Goal: Use online tool/utility: Utilize a website feature to perform a specific function

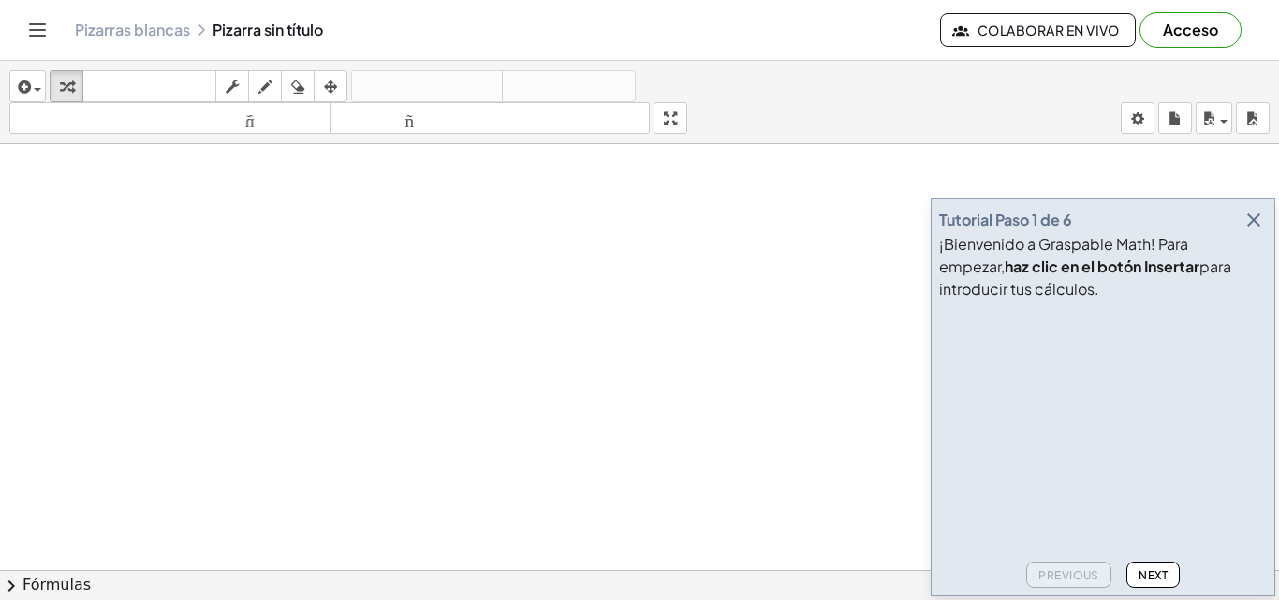
click at [1259, 243] on div "¡Bienvenido a Graspable Math! Para empezar, haz clic en el botón Insertar para …" at bounding box center [1103, 266] width 328 height 67
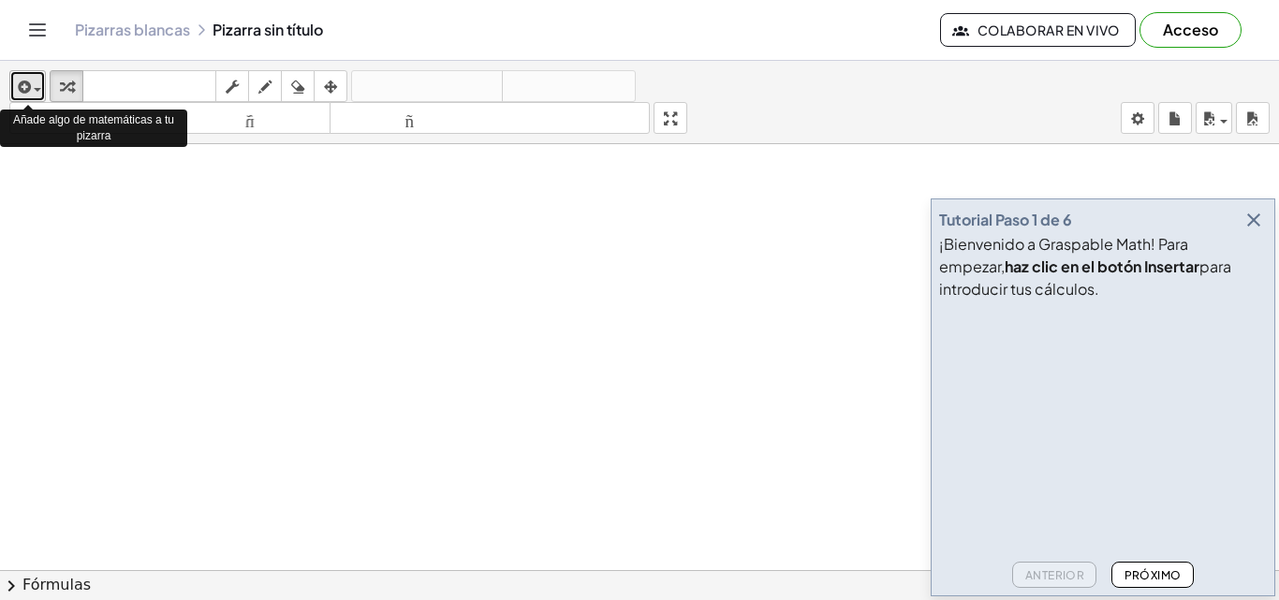
click at [26, 84] on icon "button" at bounding box center [22, 87] width 17 height 22
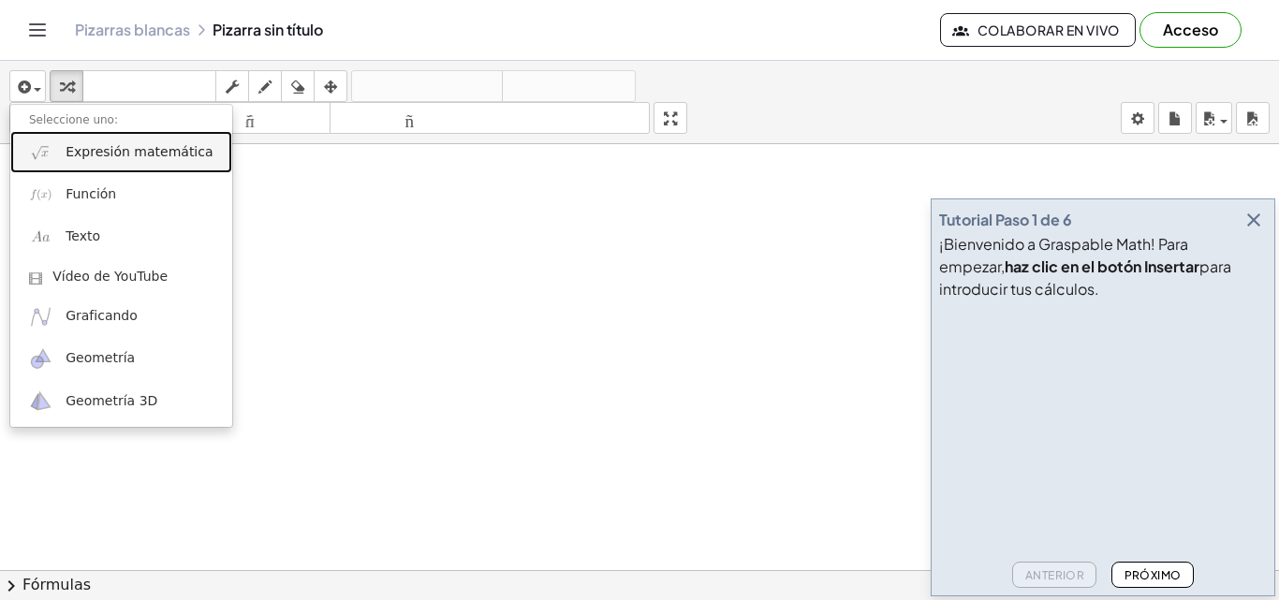
click at [135, 144] on font "Expresión matemática" at bounding box center [139, 151] width 147 height 15
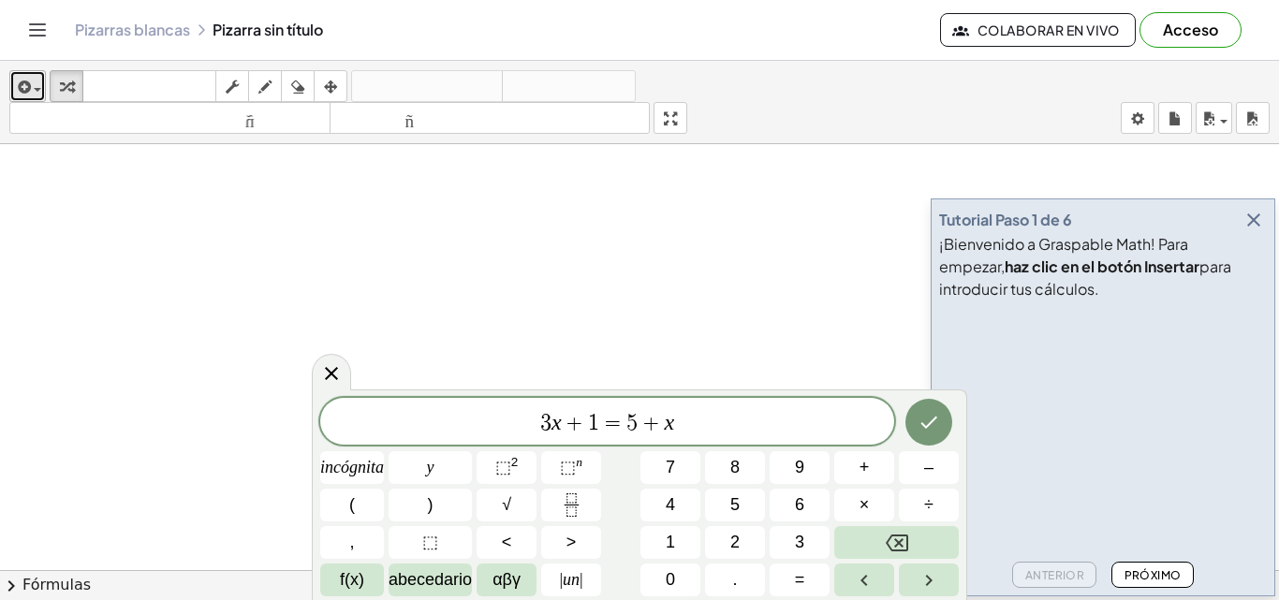
click at [40, 98] on button "insertar" at bounding box center [27, 86] width 37 height 32
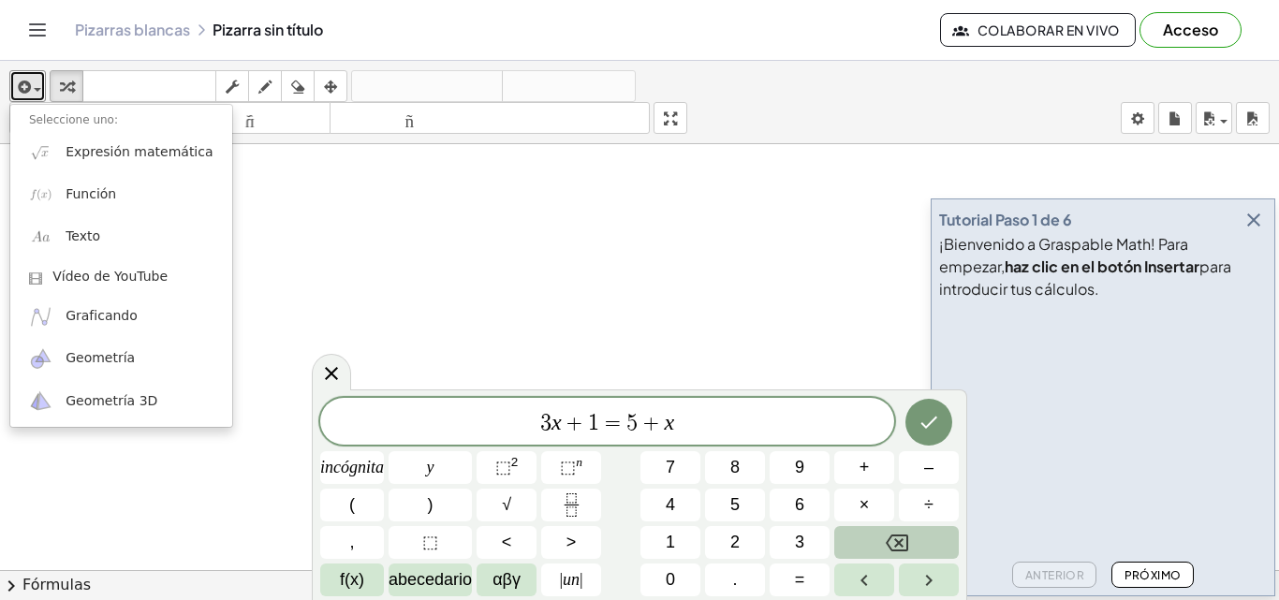
click at [907, 532] on icon "Retroceso" at bounding box center [897, 543] width 22 height 22
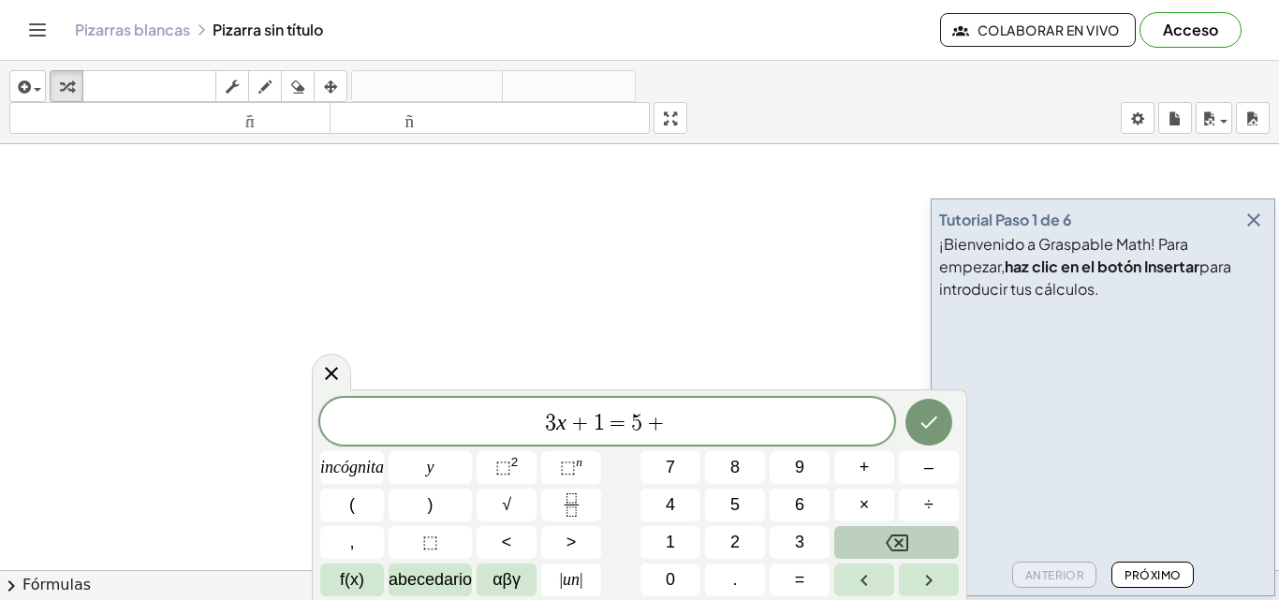
click at [877, 541] on button "Retroceso" at bounding box center [896, 542] width 125 height 33
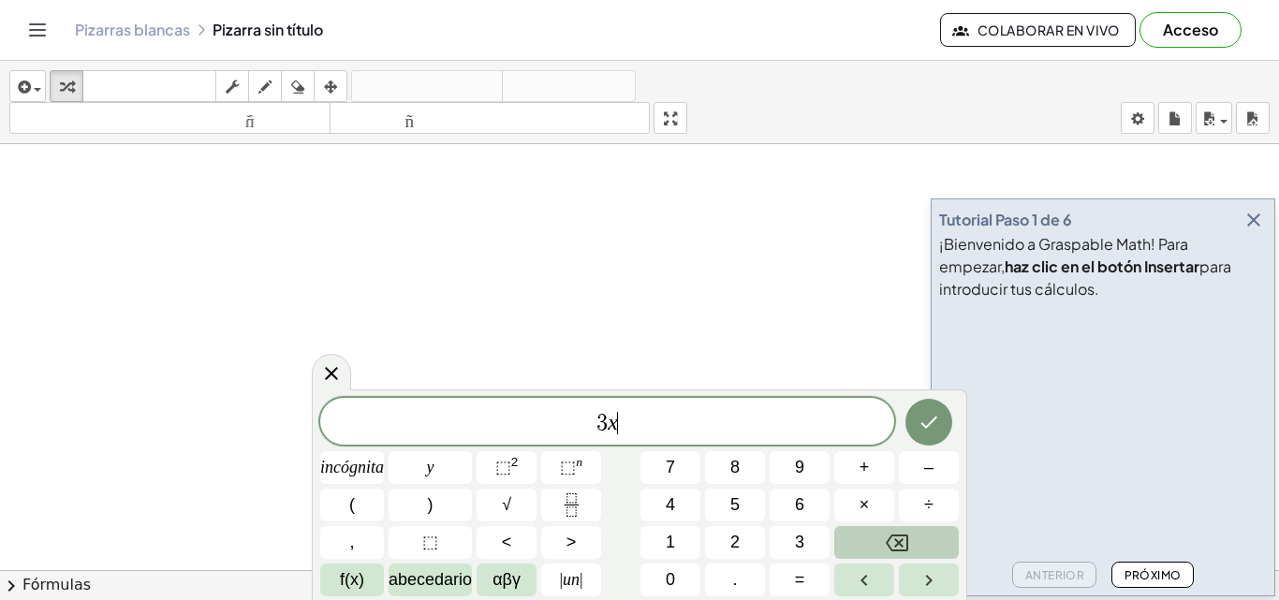
click at [877, 541] on button "Retroceso" at bounding box center [896, 542] width 125 height 33
click at [365, 584] on button "f(x)" at bounding box center [352, 580] width 64 height 33
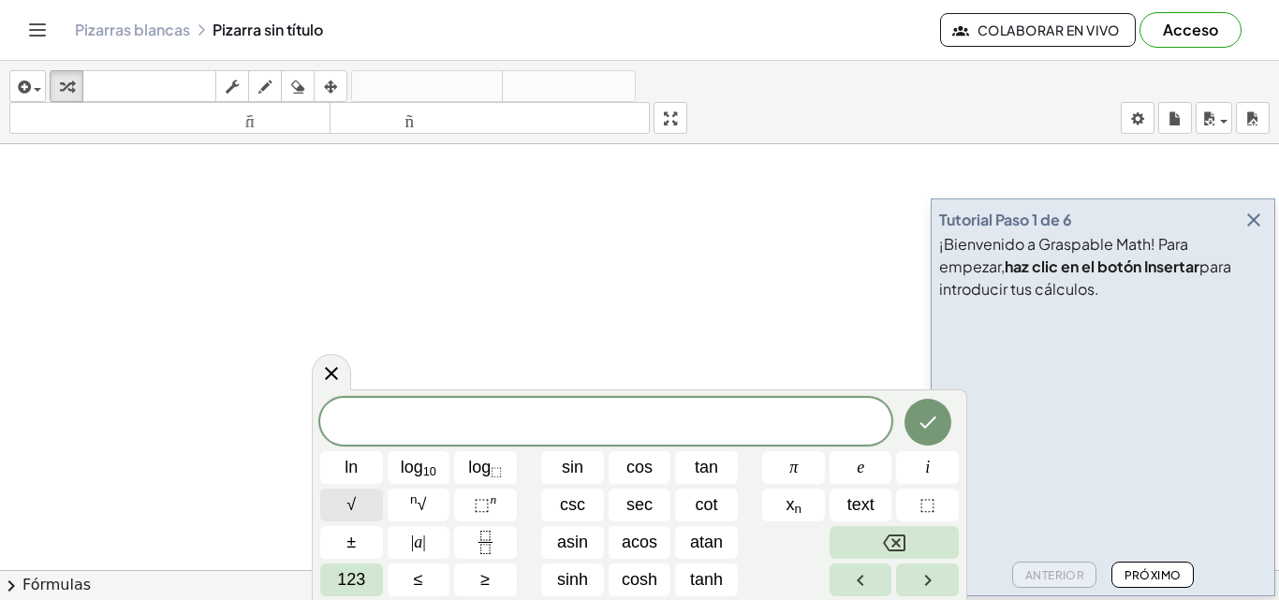
click at [364, 510] on button "√" at bounding box center [351, 505] width 63 height 33
click at [356, 580] on span "123" at bounding box center [351, 579] width 28 height 25
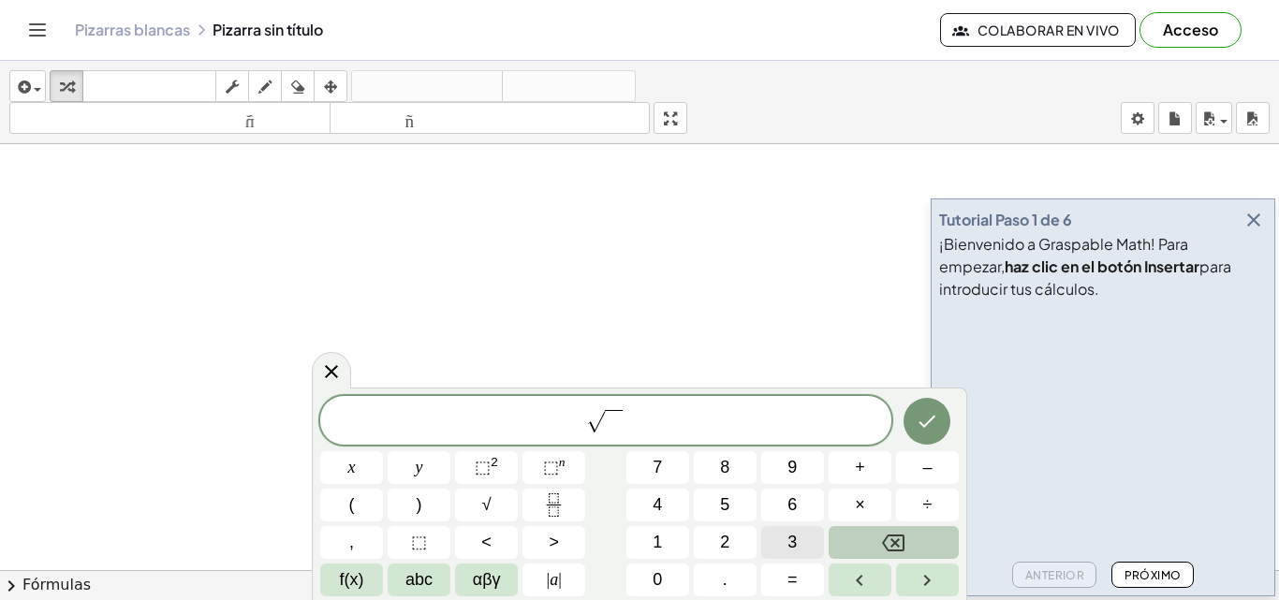
click at [787, 537] on button "3" at bounding box center [792, 542] width 63 height 33
click at [939, 576] on button "Right arrow" at bounding box center [927, 580] width 63 height 33
click at [354, 496] on span "(" at bounding box center [352, 505] width 6 height 25
click at [722, 466] on span "8" at bounding box center [724, 467] width 9 height 25
click at [867, 474] on button "+" at bounding box center [860, 467] width 63 height 33
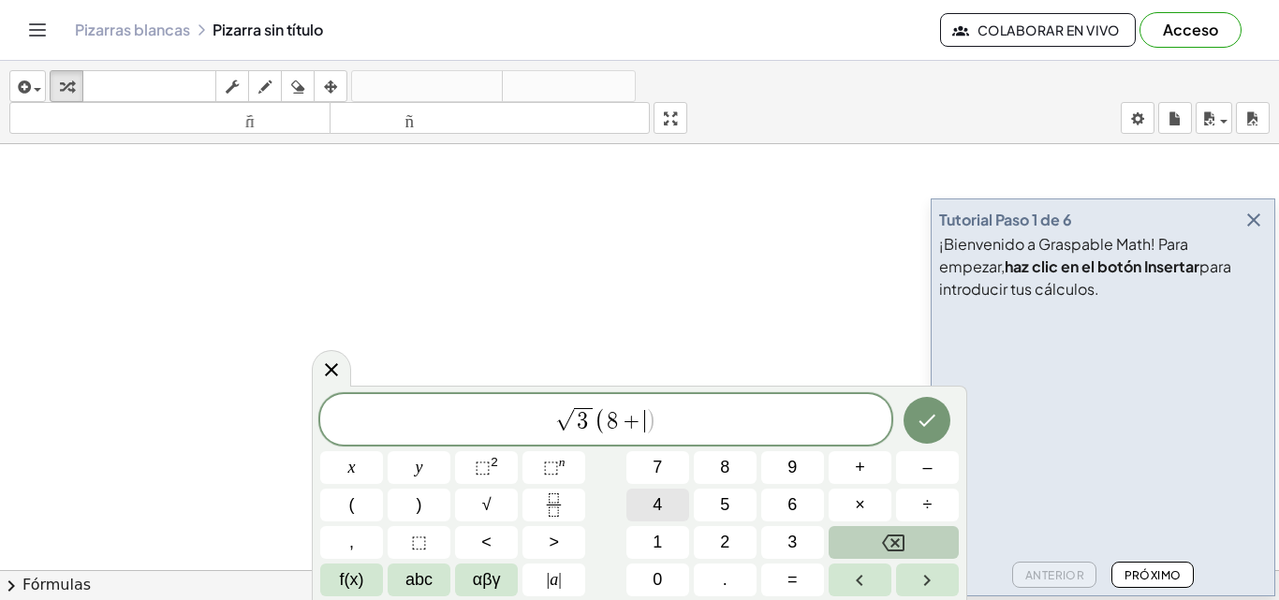
click at [654, 511] on span "4" at bounding box center [657, 505] width 9 height 25
click at [343, 577] on span "f(x)" at bounding box center [352, 579] width 24 height 25
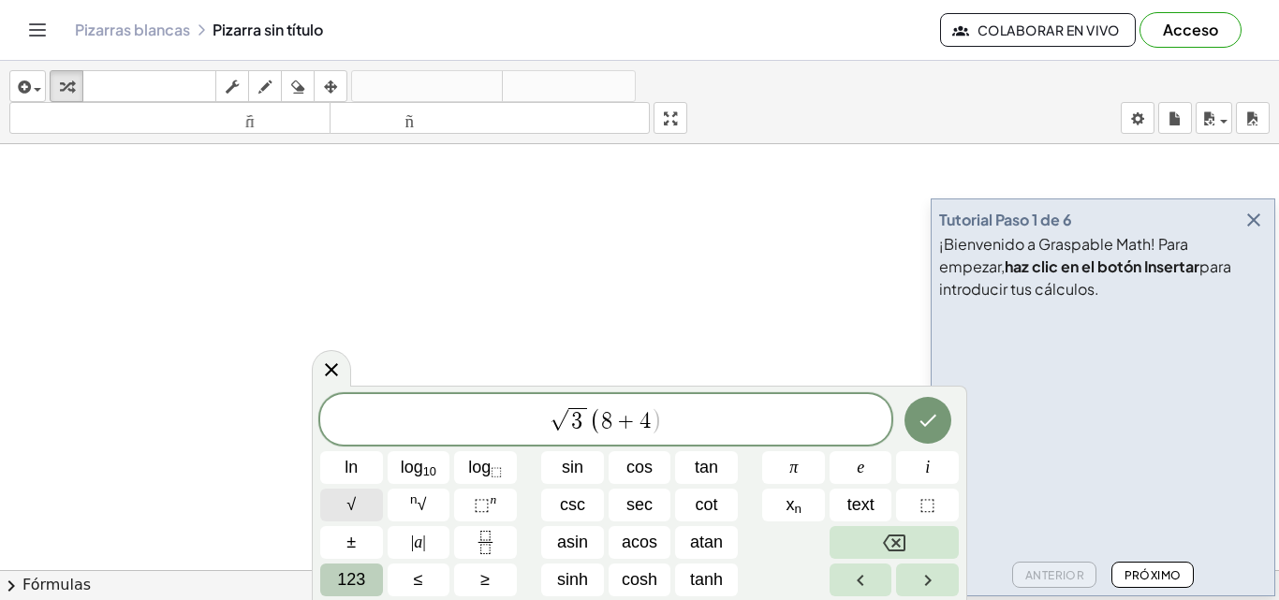
click at [363, 509] on button "√" at bounding box center [351, 505] width 63 height 33
click at [363, 577] on span "123" at bounding box center [351, 579] width 28 height 25
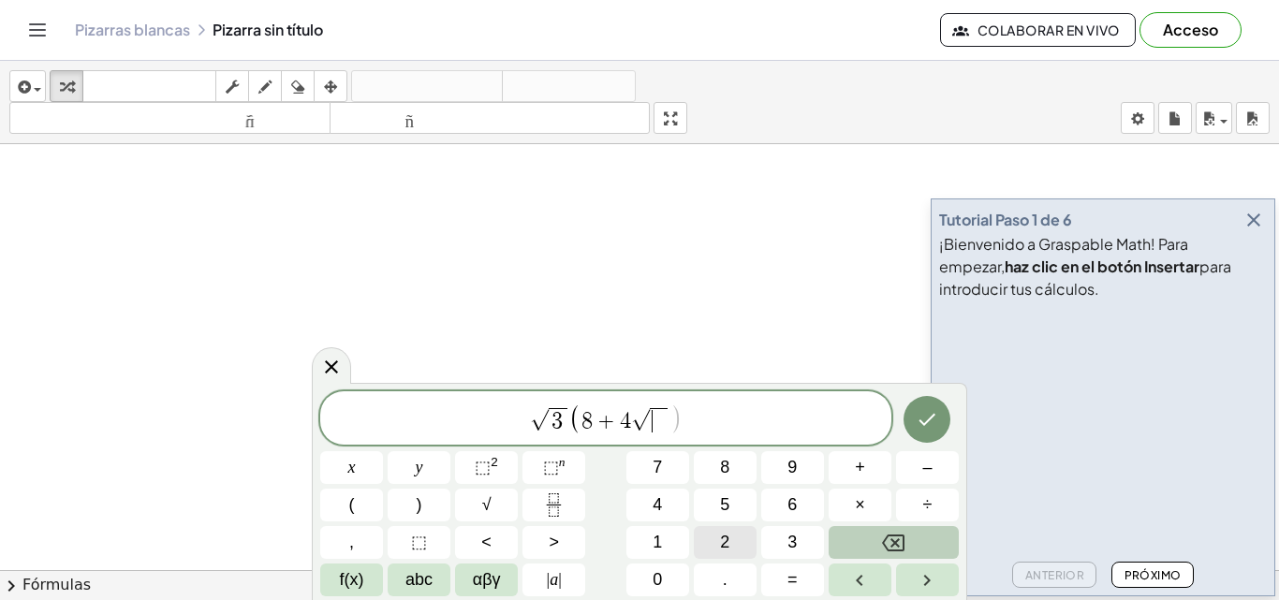
click at [725, 542] on span "2" at bounding box center [724, 542] width 9 height 25
click at [422, 508] on button ")" at bounding box center [419, 505] width 63 height 33
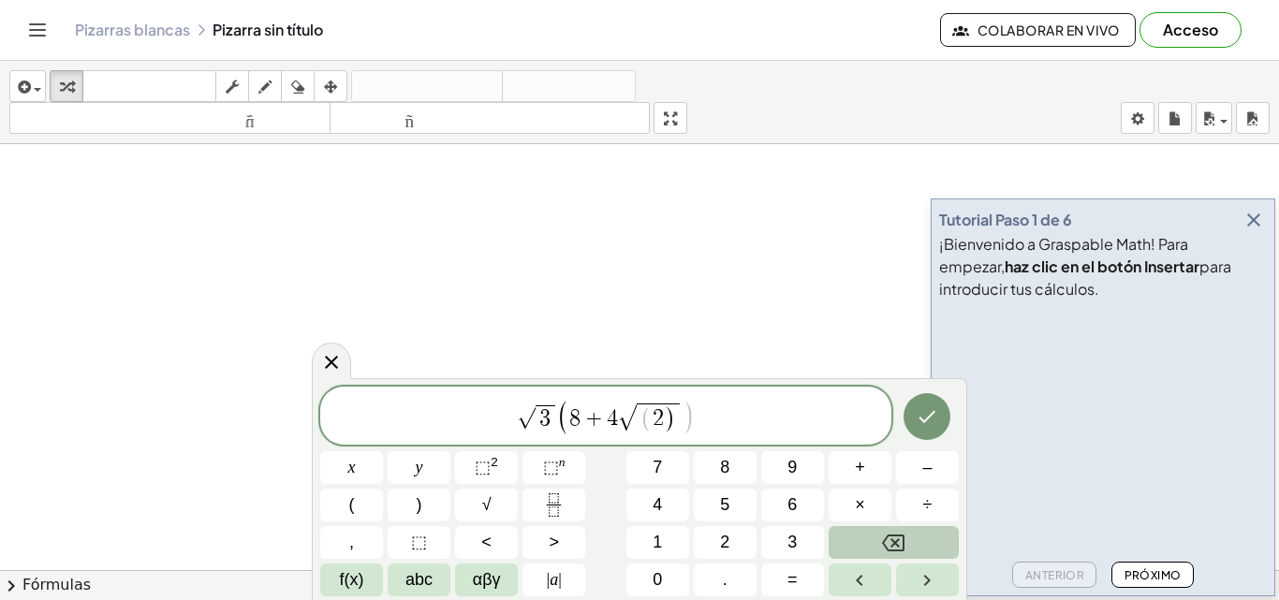
click at [859, 536] on button "Backspace" at bounding box center [894, 542] width 130 height 33
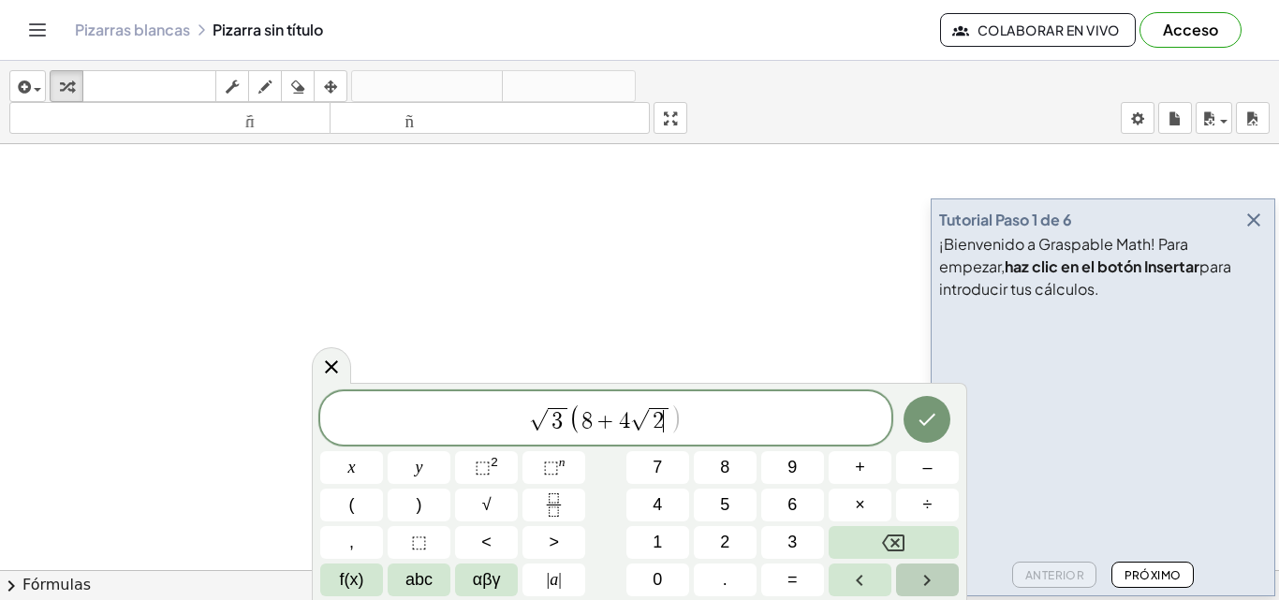
click at [924, 573] on icon "Right arrow" at bounding box center [927, 580] width 22 height 22
click at [932, 588] on icon "Right arrow" at bounding box center [927, 580] width 22 height 22
click at [425, 510] on button ")" at bounding box center [419, 505] width 63 height 33
click at [869, 471] on button "+" at bounding box center [860, 467] width 63 height 33
click at [661, 546] on span "1" at bounding box center [657, 542] width 9 height 25
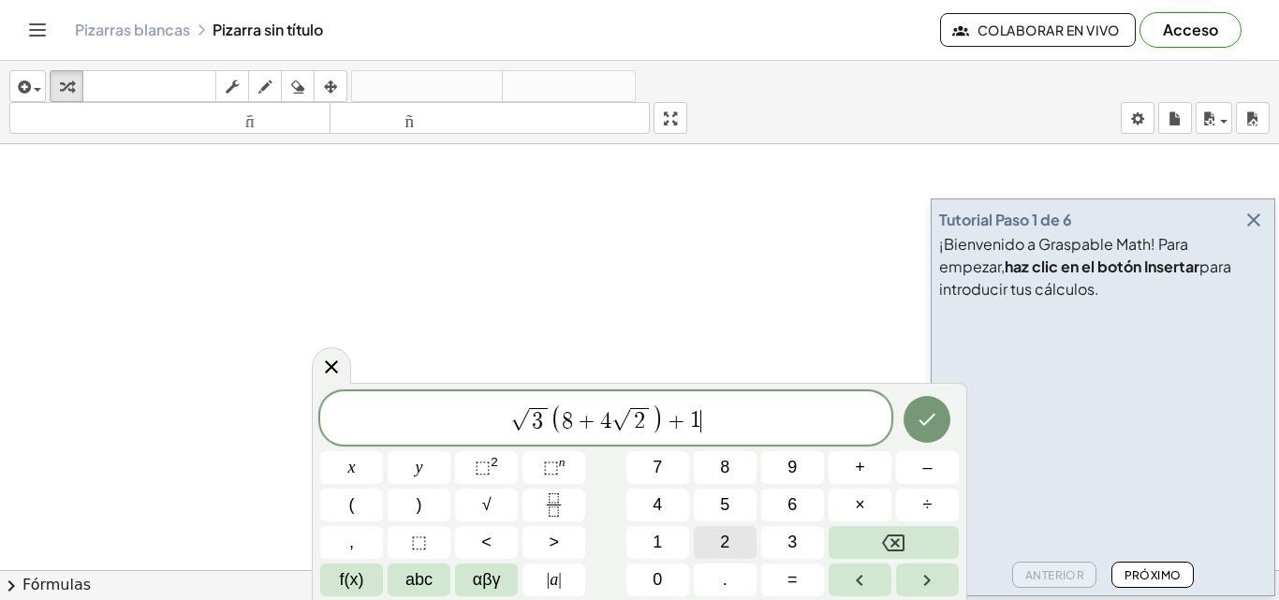
click at [730, 549] on button "2" at bounding box center [725, 542] width 63 height 33
click at [935, 422] on icon "Done" at bounding box center [927, 419] width 22 height 22
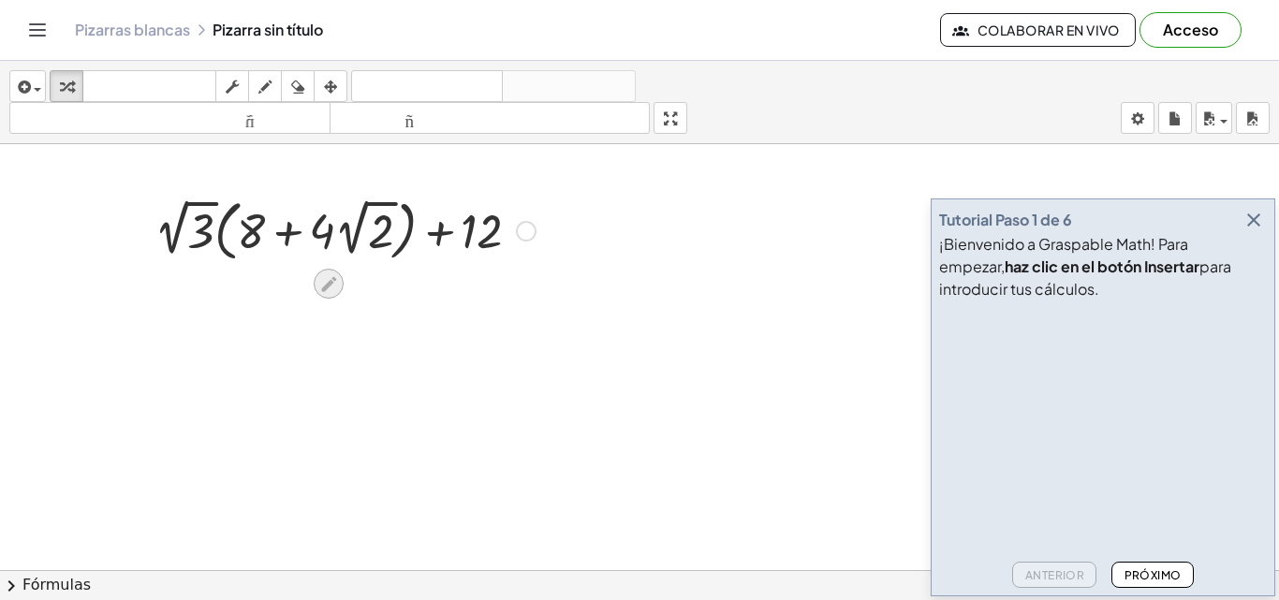
click at [329, 279] on icon at bounding box center [328, 284] width 20 height 20
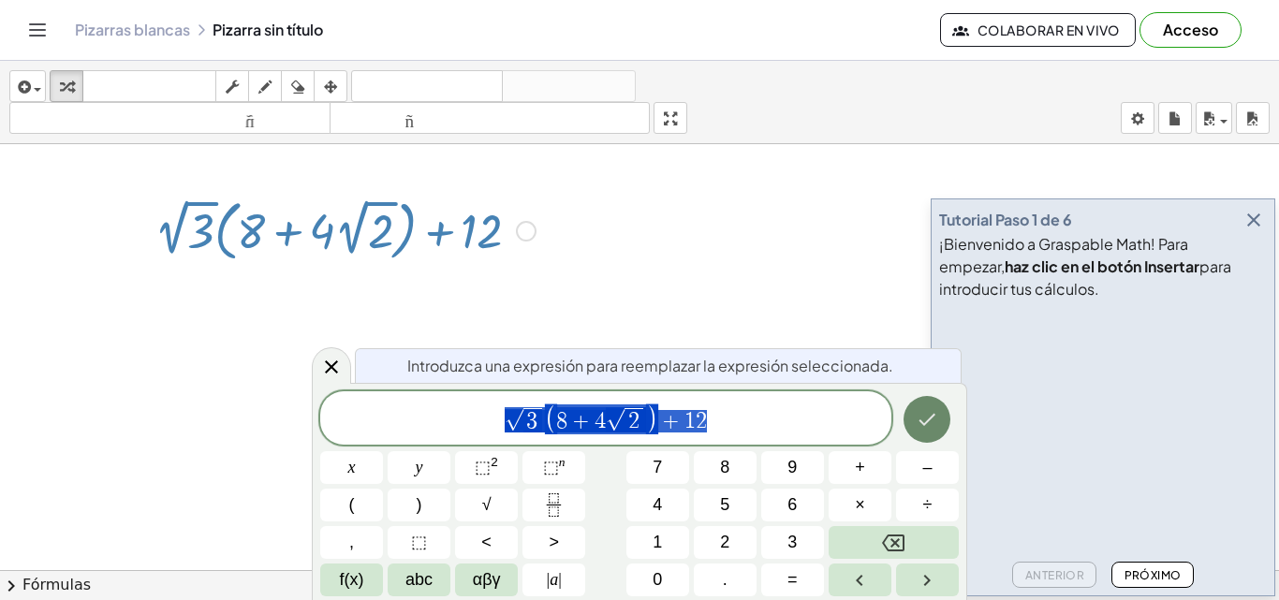
click at [935, 411] on icon "Hecho" at bounding box center [927, 419] width 22 height 22
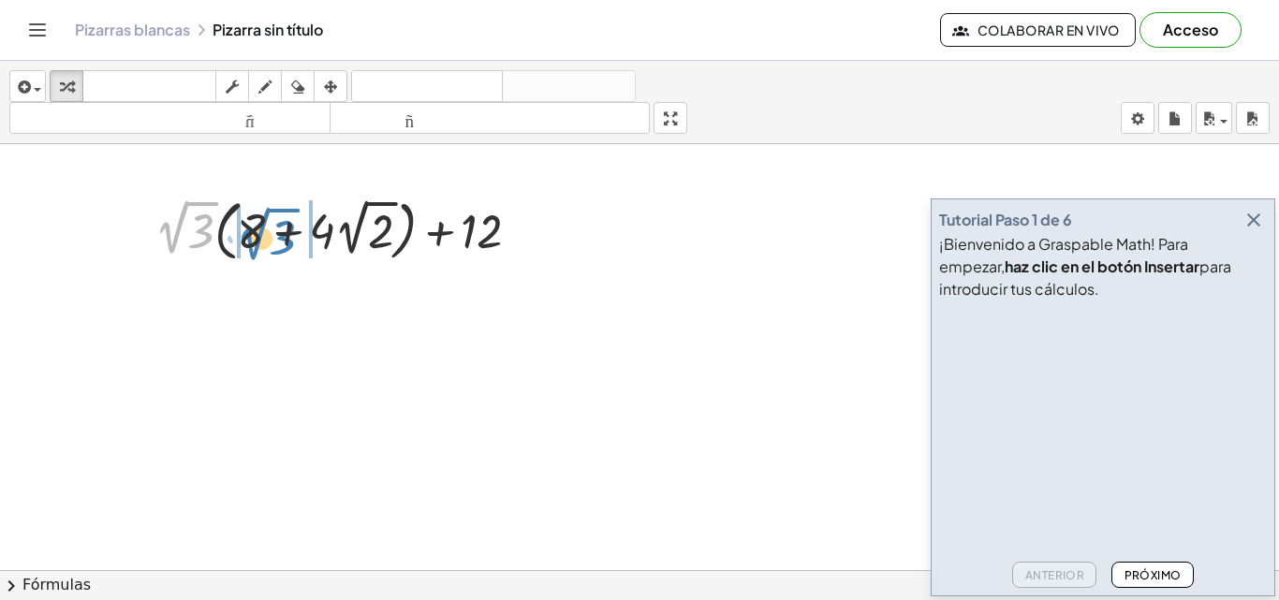
drag, startPoint x: 181, startPoint y: 234, endPoint x: 262, endPoint y: 241, distance: 81.7
click at [262, 241] on div at bounding box center [345, 229] width 400 height 75
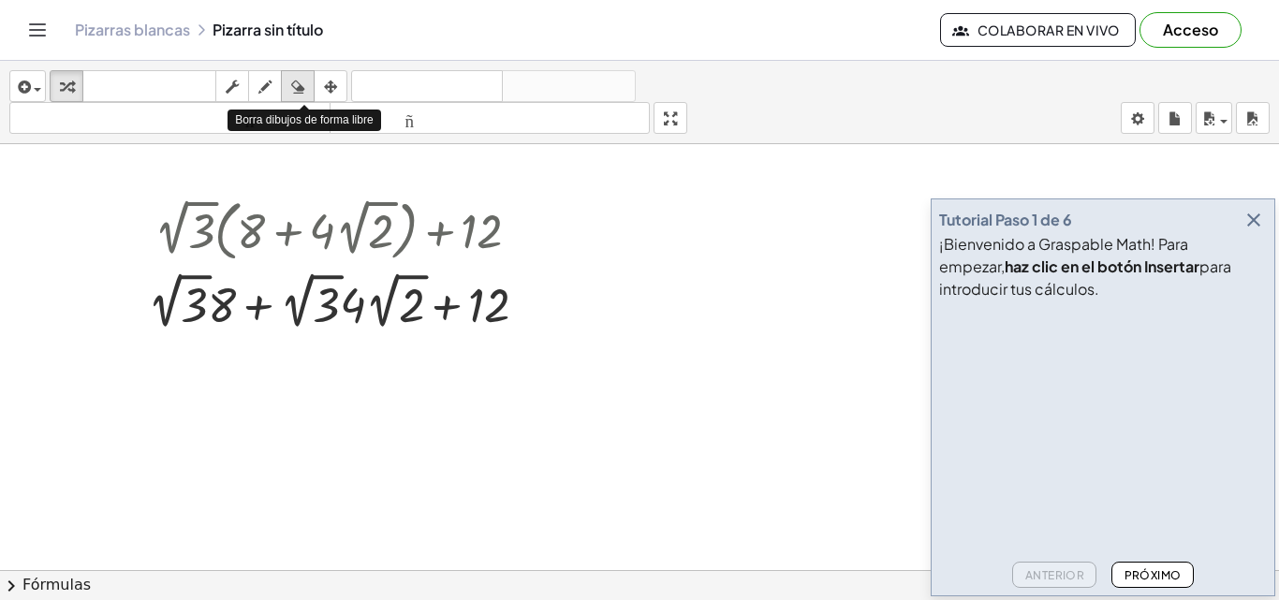
click at [302, 84] on icon "button" at bounding box center [297, 87] width 13 height 22
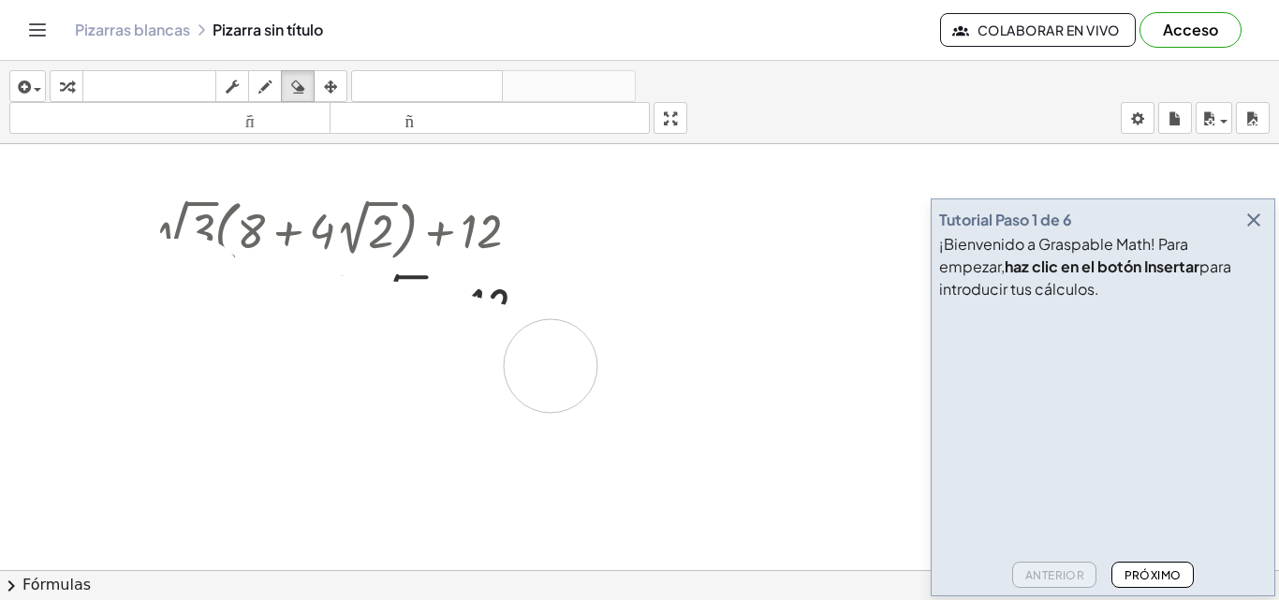
drag, startPoint x: 198, startPoint y: 286, endPoint x: 551, endPoint y: 366, distance: 362.1
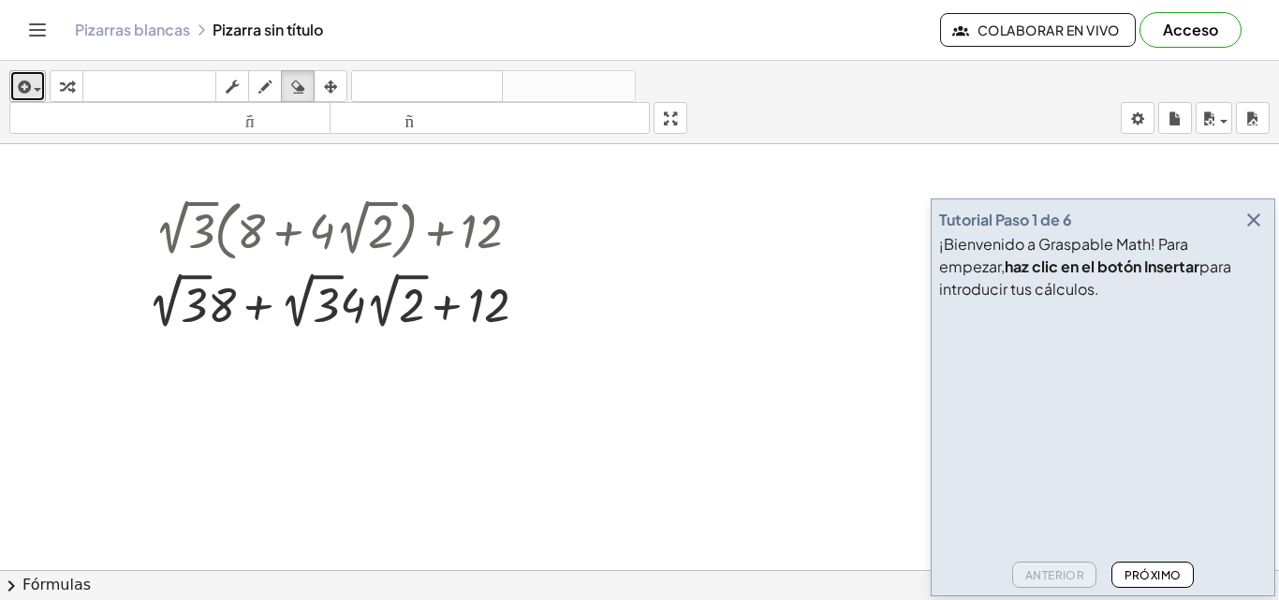
click at [35, 90] on span "button" at bounding box center [37, 90] width 7 height 4
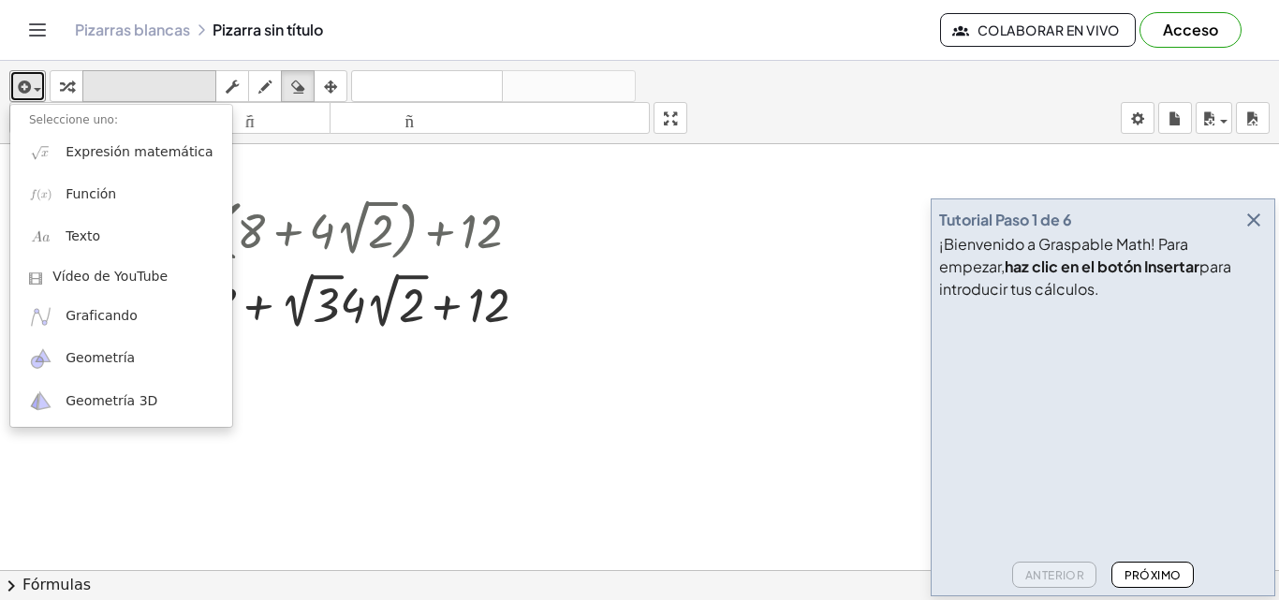
click at [124, 84] on font "teclado" at bounding box center [149, 87] width 125 height 18
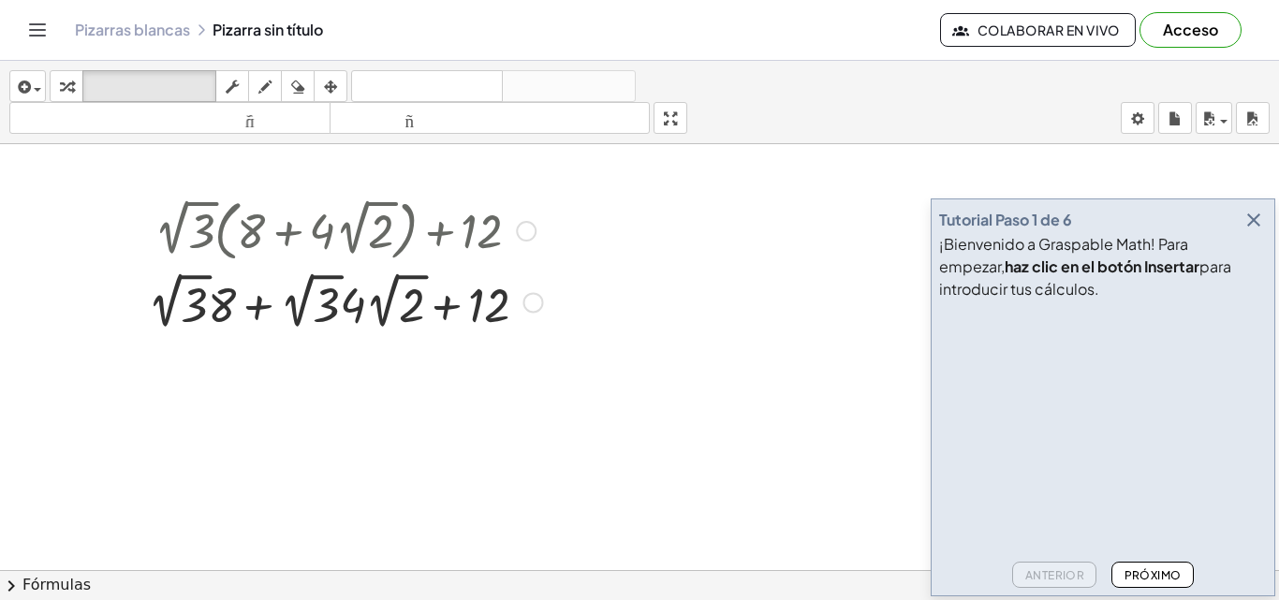
click at [211, 252] on div at bounding box center [345, 229] width 413 height 75
click at [245, 298] on div at bounding box center [345, 301] width 413 height 68
drag, startPoint x: 487, startPoint y: 301, endPoint x: 450, endPoint y: 309, distance: 37.5
click at [450, 309] on div at bounding box center [466, 306] width 85 height 52
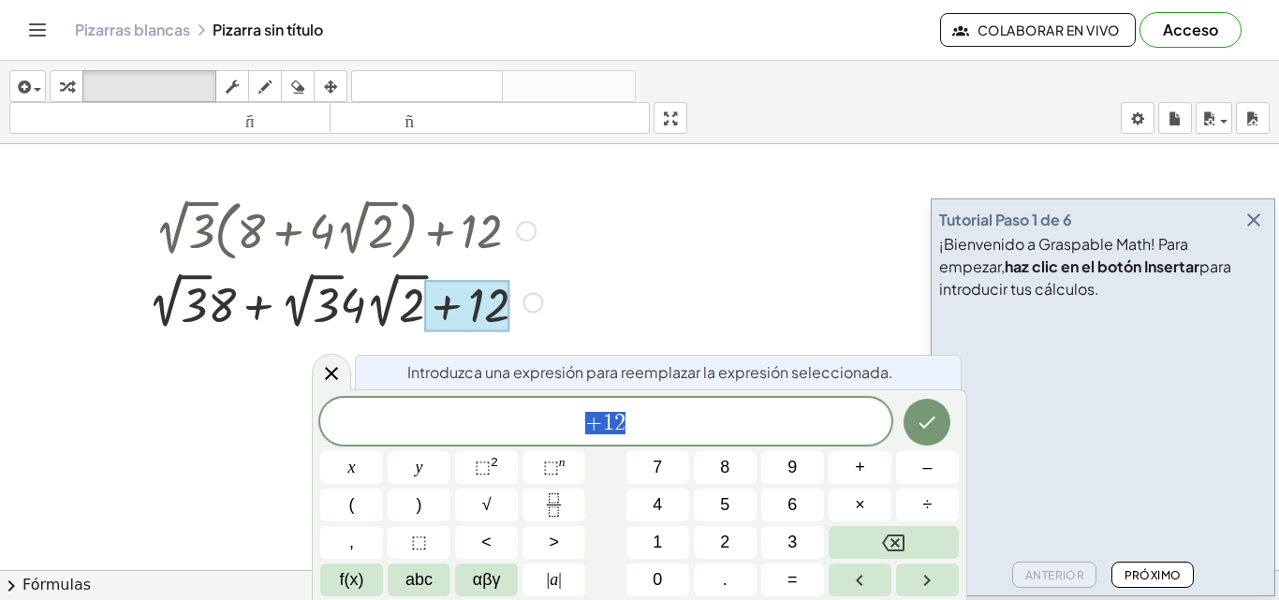
click at [653, 434] on span "+ 1 2" at bounding box center [605, 423] width 571 height 26
click at [520, 332] on div at bounding box center [345, 301] width 413 height 68
click at [514, 314] on div at bounding box center [345, 301] width 413 height 68
click at [502, 308] on div at bounding box center [466, 306] width 85 height 52
click at [734, 433] on span "+ 1 2" at bounding box center [605, 423] width 571 height 26
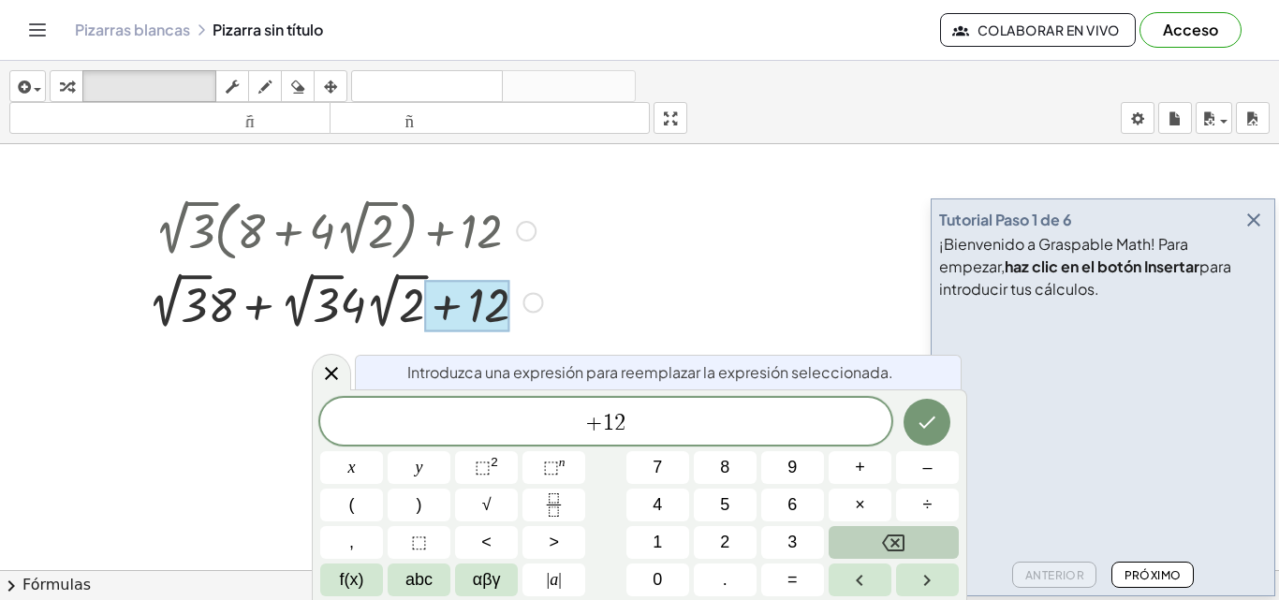
click at [917, 544] on button "Backspace" at bounding box center [894, 542] width 130 height 33
click at [917, 421] on icon "Hecho" at bounding box center [927, 422] width 22 height 22
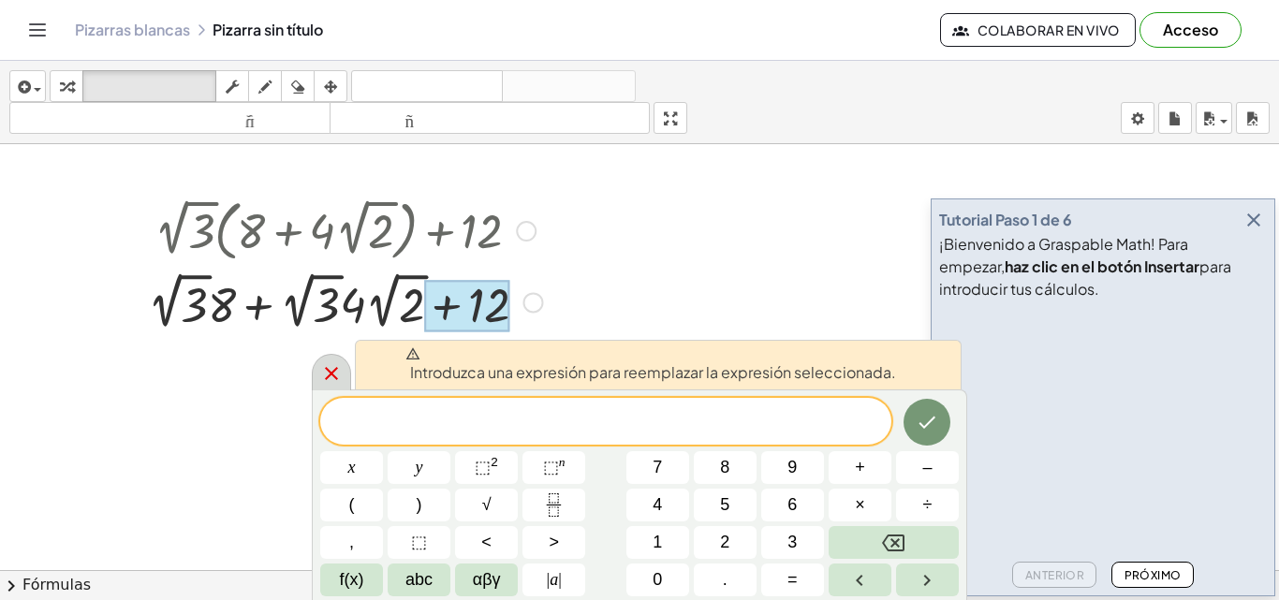
click at [325, 372] on icon at bounding box center [331, 373] width 22 height 22
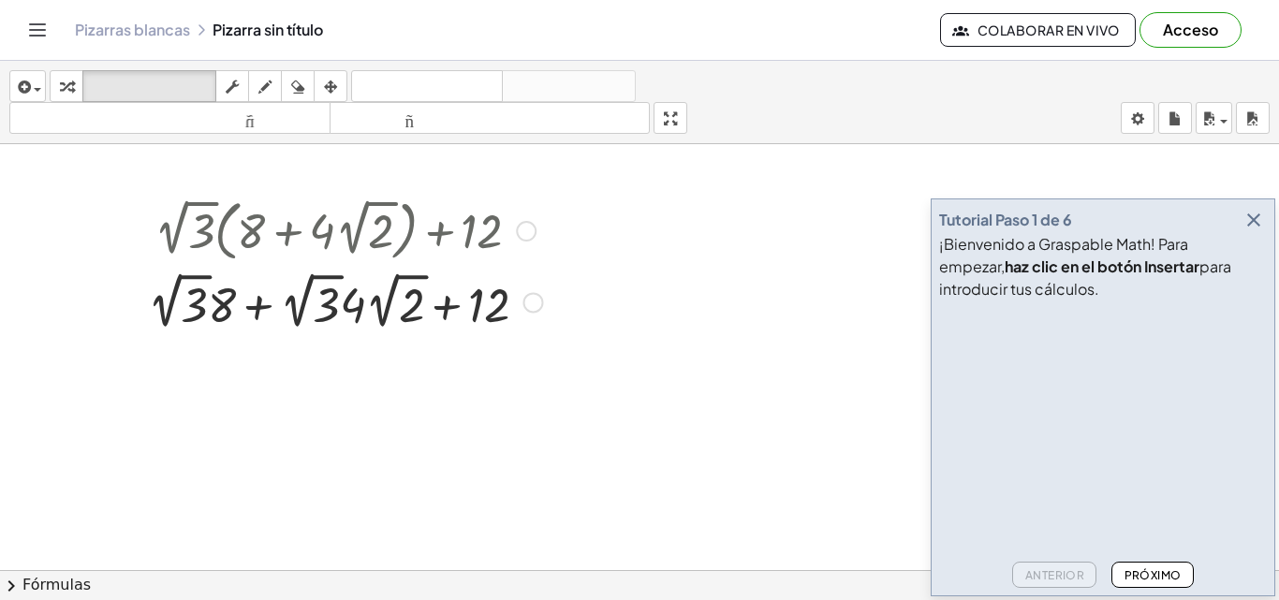
click at [529, 302] on div at bounding box center [533, 302] width 21 height 21
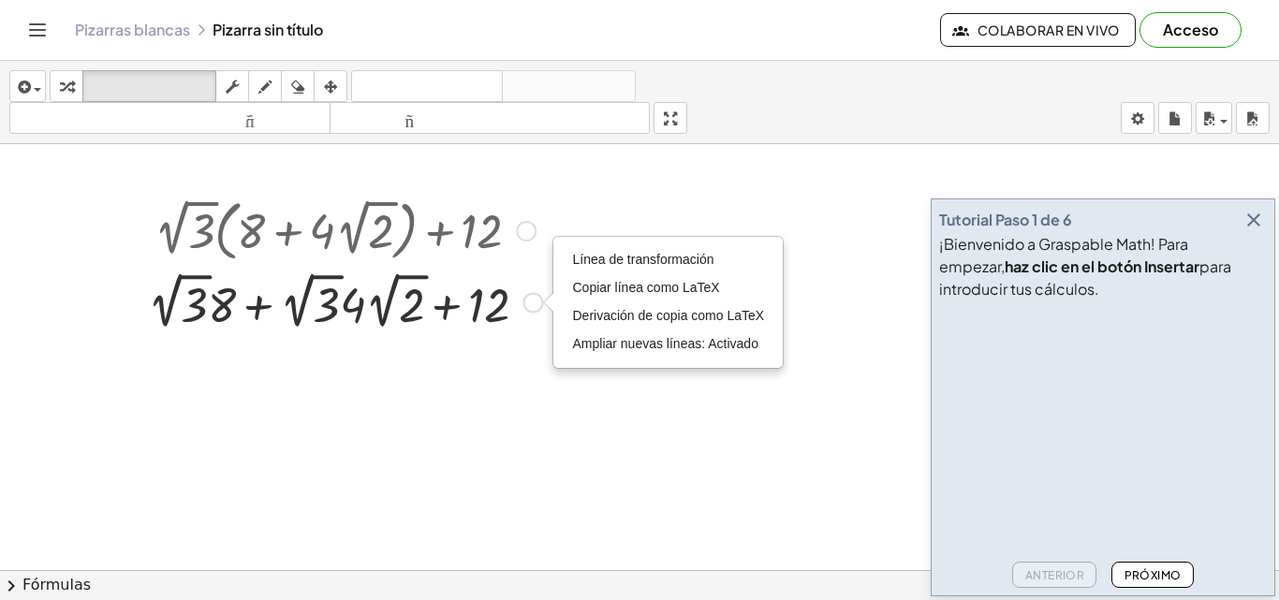
click at [329, 302] on div "+ 8 + · 4 · 2 √ 2 + 12 · 2 √ 3 · · 2 √ 3" at bounding box center [329, 302] width 0 height 0
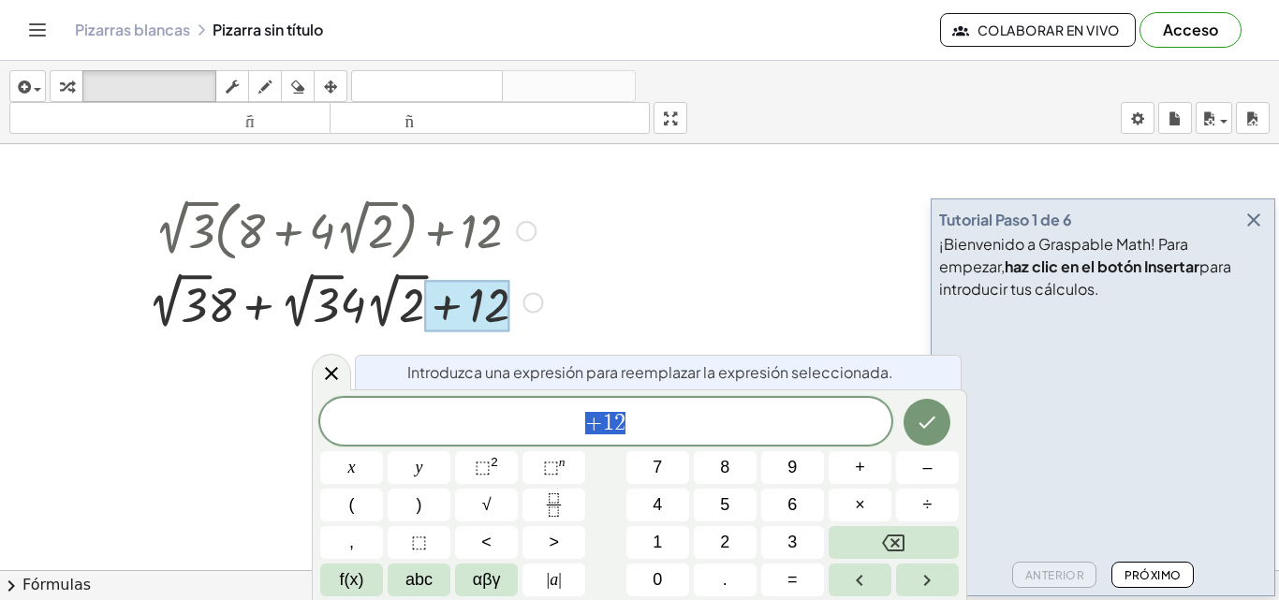
click at [232, 305] on div at bounding box center [345, 301] width 413 height 68
click at [189, 304] on div at bounding box center [345, 301] width 413 height 68
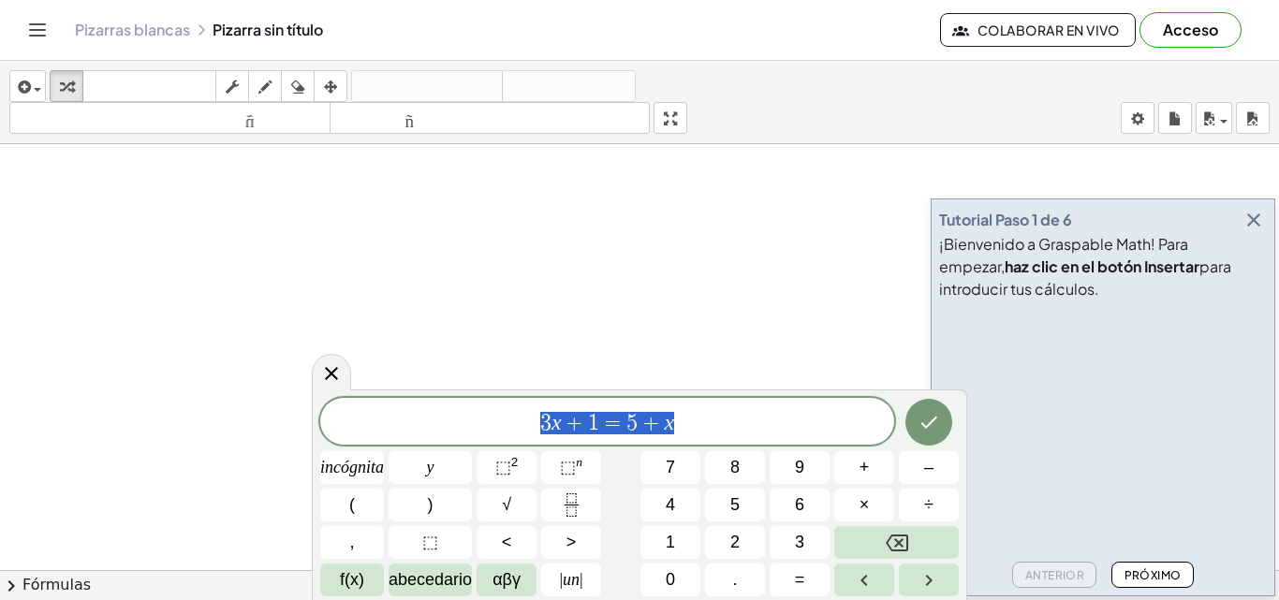
drag, startPoint x: 696, startPoint y: 434, endPoint x: 485, endPoint y: 447, distance: 211.0
click at [485, 447] on div "******** 3 x + 1 = 5 + x incógnita y ⬚ 2 ⬚ n 7 8 9 + – ( ) √ 4 5 6 × ÷ , ⬚ < > …" at bounding box center [639, 497] width 639 height 199
click at [869, 507] on font "×" at bounding box center [865, 504] width 10 height 19
click at [750, 475] on button "8" at bounding box center [735, 467] width 60 height 33
click at [875, 467] on button "+" at bounding box center [864, 467] width 60 height 33
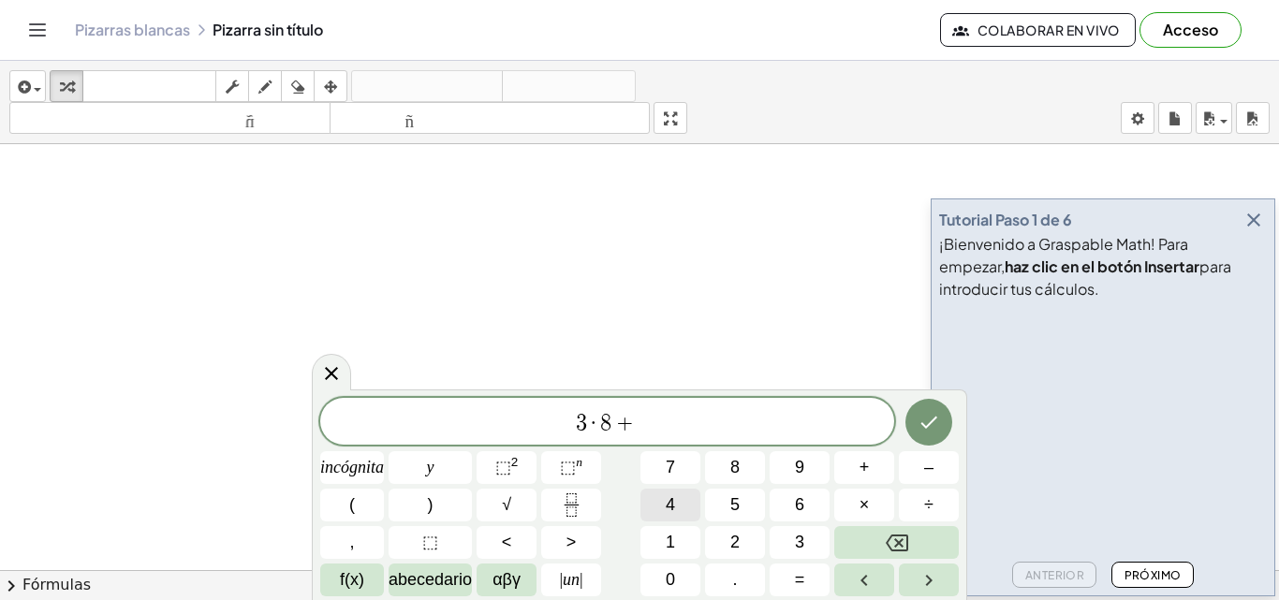
click at [678, 501] on button "4" at bounding box center [671, 505] width 60 height 33
click at [516, 503] on button "√" at bounding box center [507, 505] width 60 height 33
click at [732, 537] on font "2" at bounding box center [734, 542] width 9 height 19
click at [921, 429] on icon "Hecho" at bounding box center [929, 421] width 22 height 22
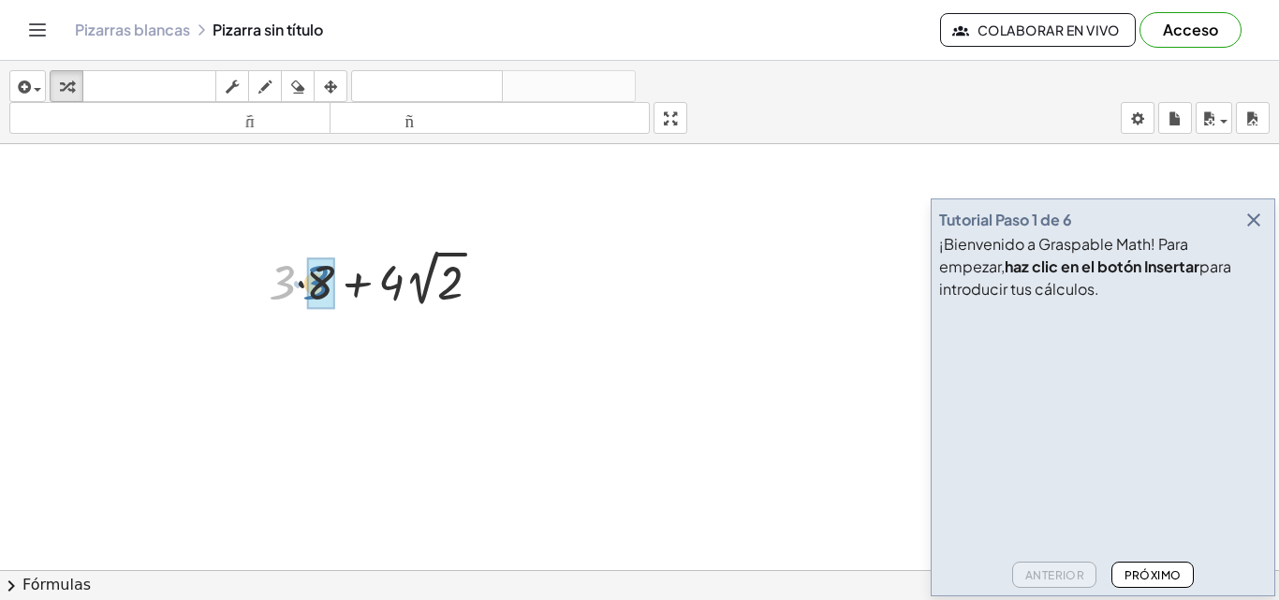
drag, startPoint x: 282, startPoint y: 287, endPoint x: 316, endPoint y: 287, distance: 33.7
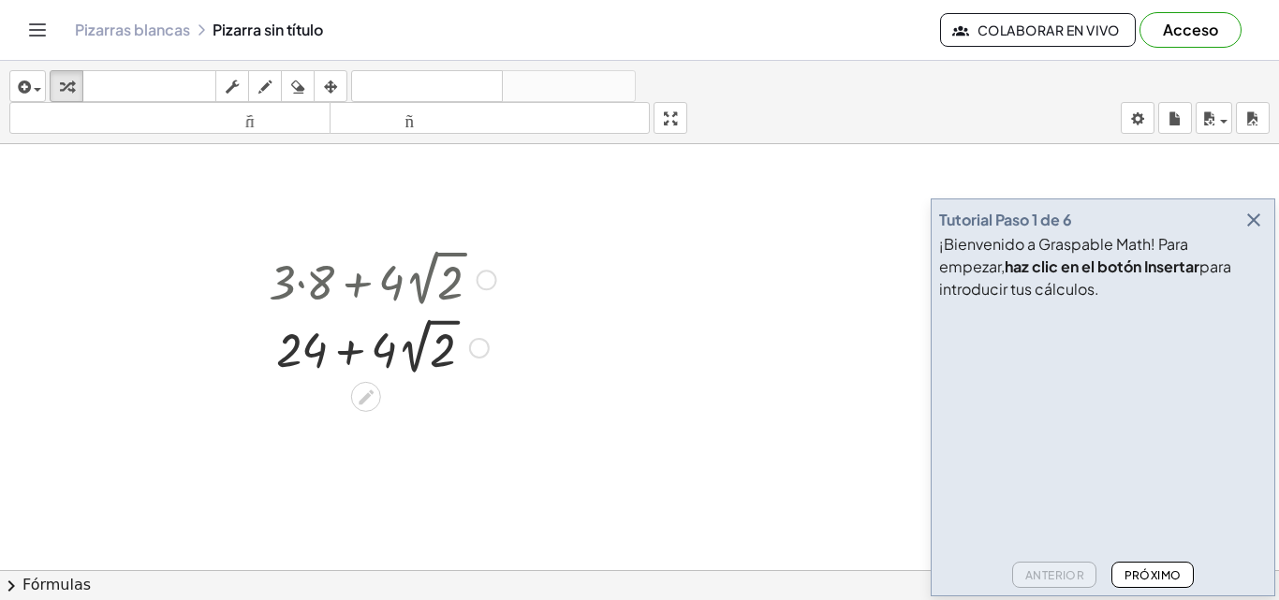
drag, startPoint x: 290, startPoint y: 284, endPoint x: 391, endPoint y: 279, distance: 101.2
click at [391, 279] on div at bounding box center [382, 278] width 246 height 68
drag, startPoint x: 304, startPoint y: 347, endPoint x: 334, endPoint y: 347, distance: 30.0
click at [334, 347] on div at bounding box center [382, 347] width 246 height 68
drag, startPoint x: 283, startPoint y: 292, endPoint x: 382, endPoint y: 288, distance: 99.3
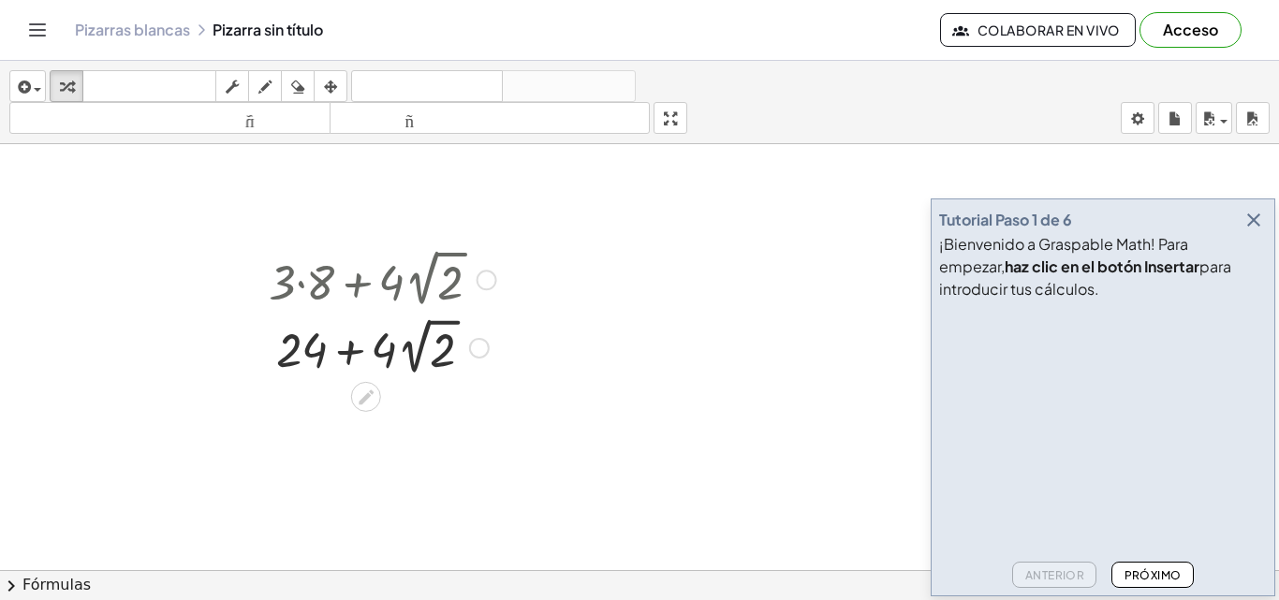
click at [376, 288] on div at bounding box center [382, 278] width 246 height 68
click at [443, 292] on div at bounding box center [382, 278] width 246 height 68
click at [422, 275] on div at bounding box center [382, 278] width 246 height 68
drag, startPoint x: 387, startPoint y: 356, endPoint x: 430, endPoint y: 354, distance: 43.1
click at [430, 354] on div at bounding box center [382, 347] width 246 height 68
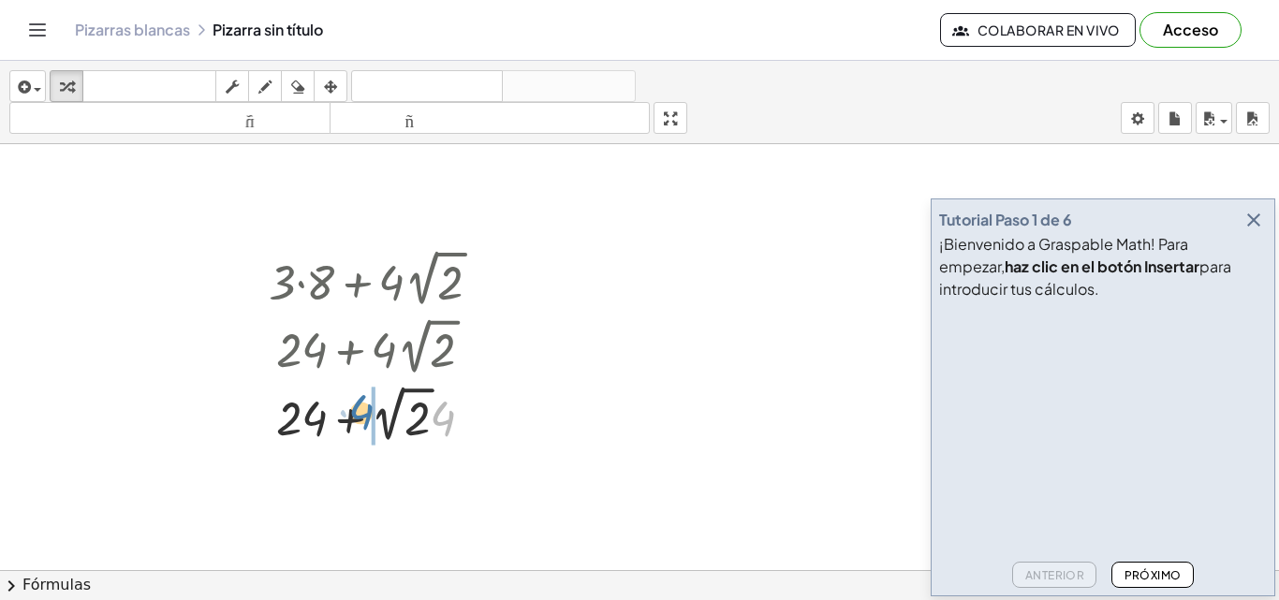
drag, startPoint x: 442, startPoint y: 417, endPoint x: 360, endPoint y: 410, distance: 82.7
click at [360, 410] on div at bounding box center [382, 414] width 246 height 68
drag, startPoint x: 312, startPoint y: 423, endPoint x: 403, endPoint y: 422, distance: 90.8
click at [403, 422] on div at bounding box center [382, 414] width 246 height 68
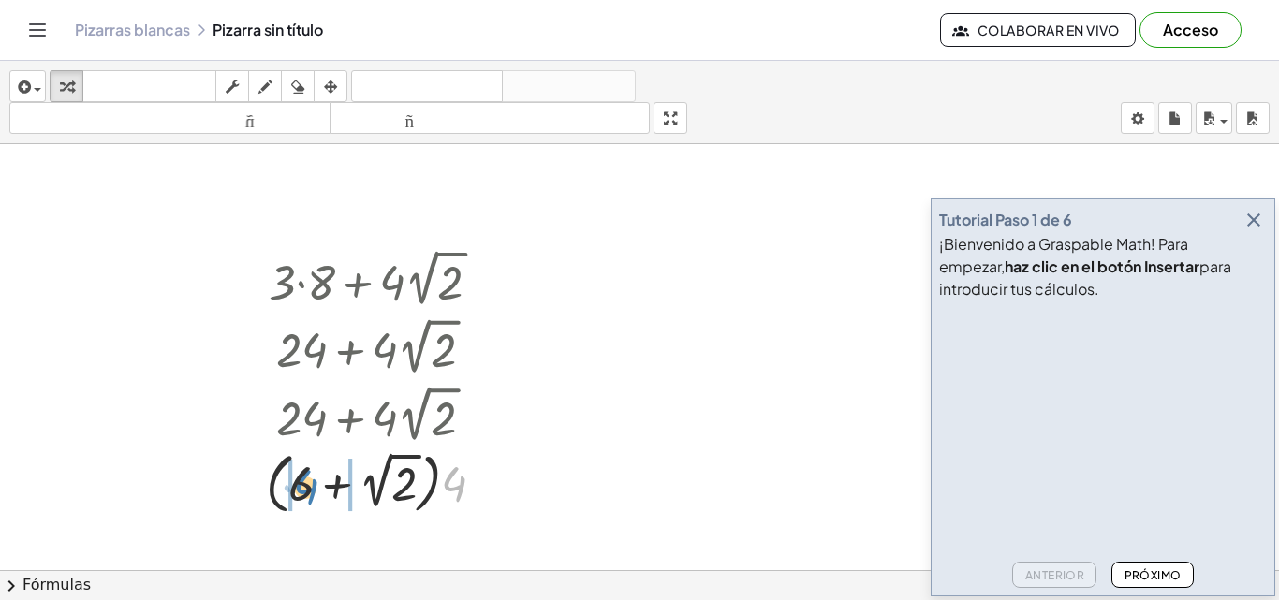
drag, startPoint x: 459, startPoint y: 484, endPoint x: 312, endPoint y: 486, distance: 147.0
click at [312, 486] on div at bounding box center [383, 482] width 252 height 75
drag, startPoint x: 287, startPoint y: 488, endPoint x: 315, endPoint y: 491, distance: 28.2
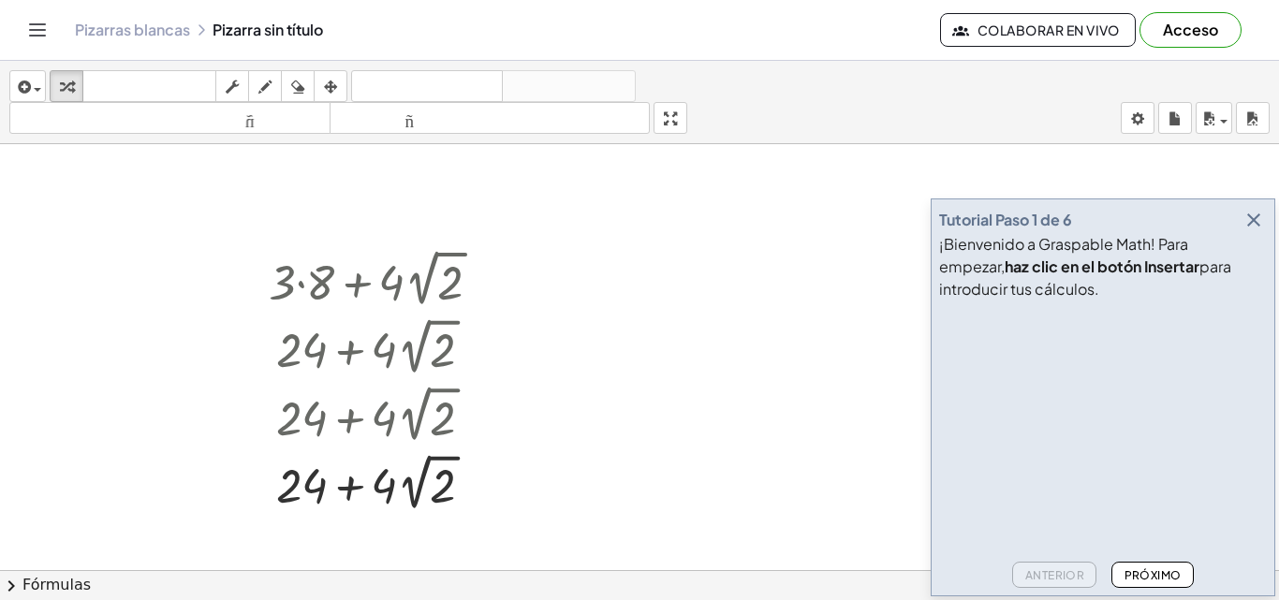
click at [0, 0] on div at bounding box center [0, 0] width 0 height 0
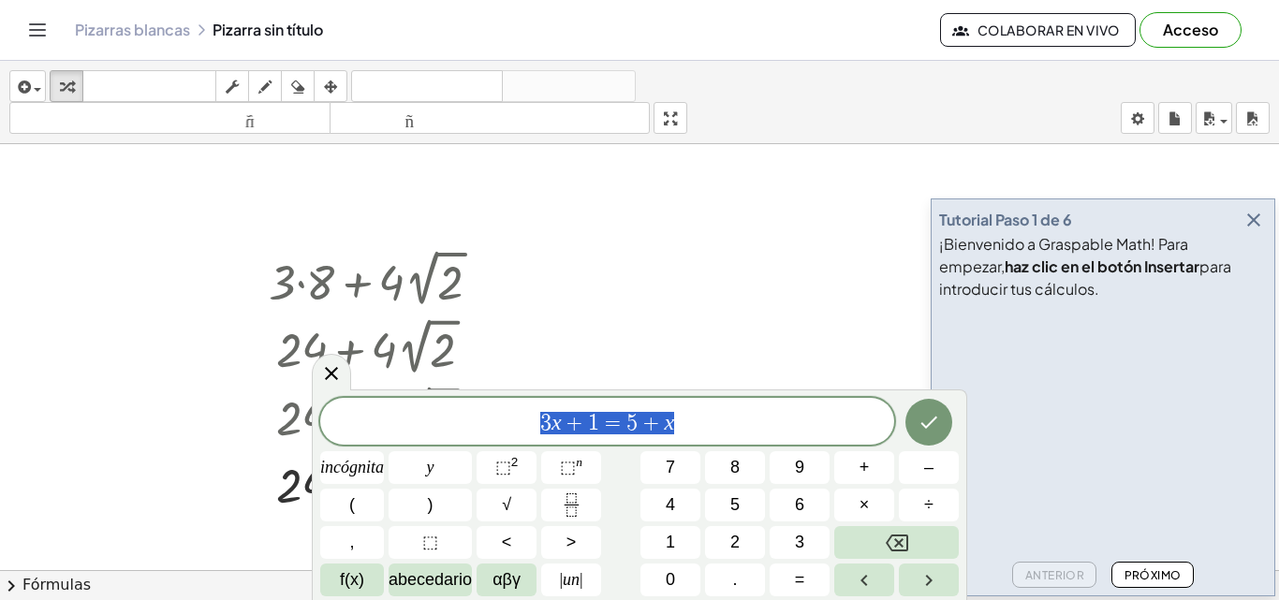
drag, startPoint x: 699, startPoint y: 415, endPoint x: 520, endPoint y: 425, distance: 180.1
click at [520, 425] on span "3 x + 1 = 5 + x" at bounding box center [607, 423] width 574 height 26
click at [565, 508] on icon "Fracción" at bounding box center [571, 504] width 23 height 23
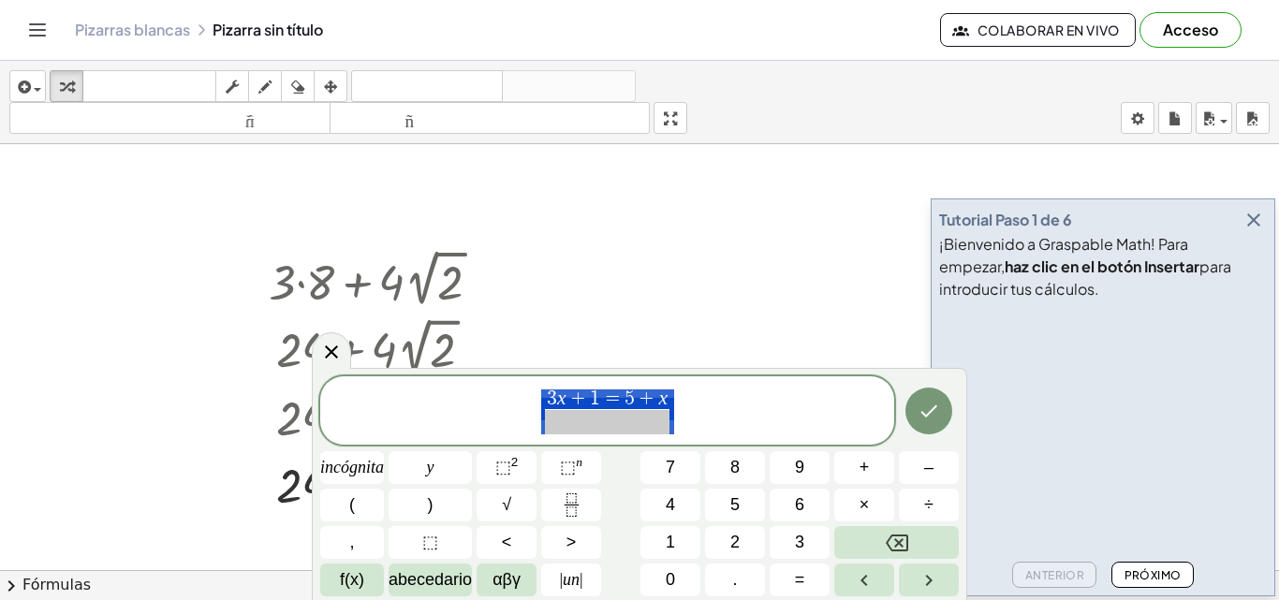
drag, startPoint x: 752, startPoint y: 417, endPoint x: 470, endPoint y: 408, distance: 282.0
click at [470, 408] on span "3 x + 1 = 5 + x ​" at bounding box center [607, 413] width 574 height 50
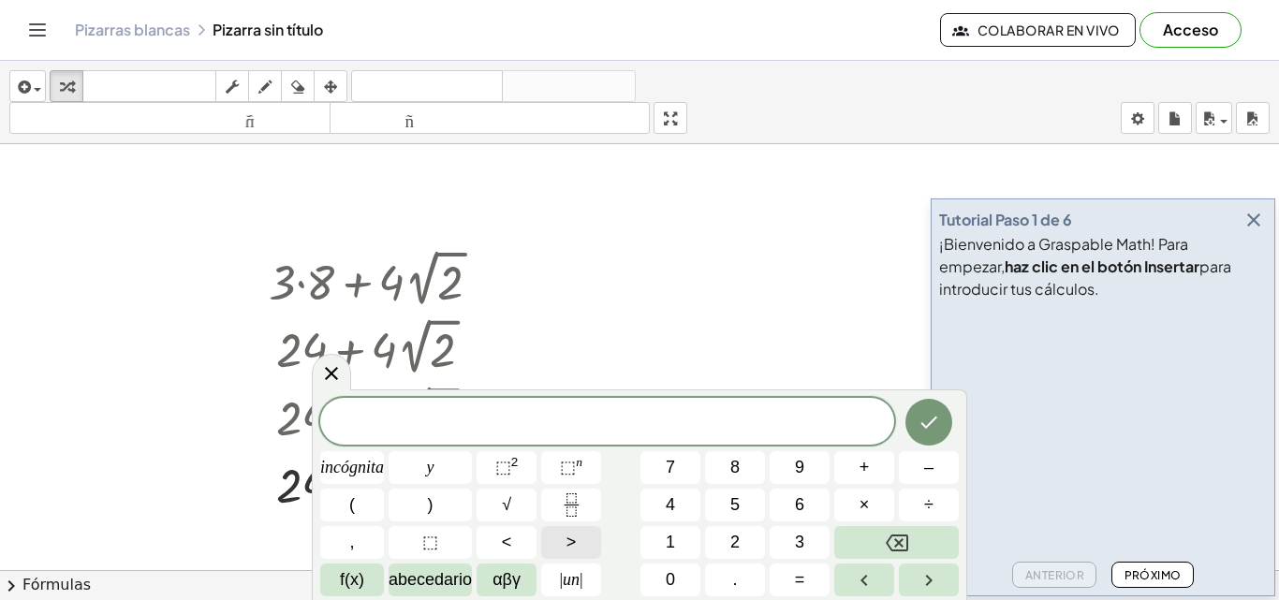
click at [583, 529] on button ">" at bounding box center [571, 542] width 60 height 33
click at [899, 530] on button "Retroceso" at bounding box center [896, 542] width 125 height 33
click at [583, 493] on button "Fracción" at bounding box center [571, 505] width 60 height 33
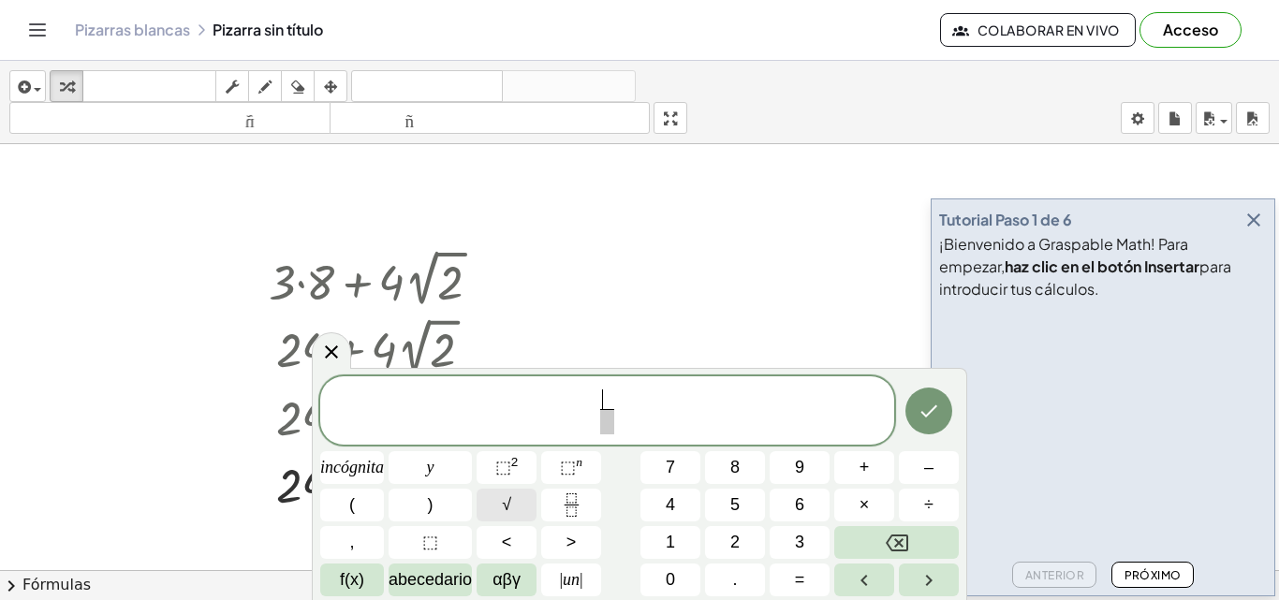
click at [508, 500] on font "√" at bounding box center [506, 504] width 9 height 19
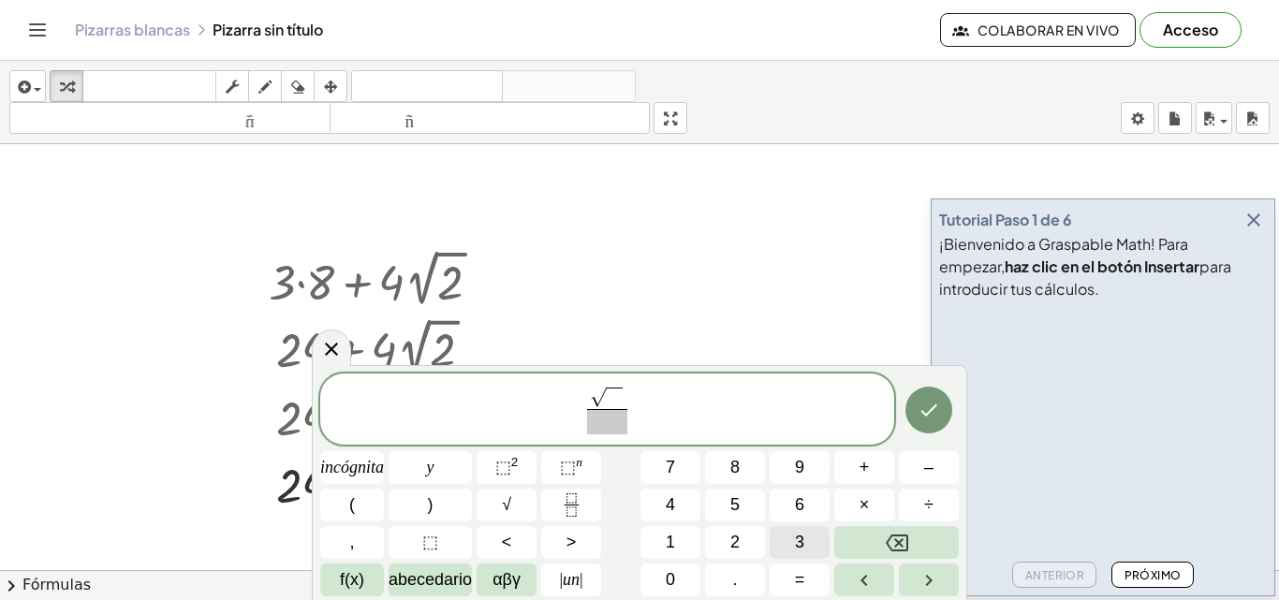
click at [802, 535] on font "3" at bounding box center [799, 542] width 9 height 19
click at [608, 423] on span at bounding box center [607, 421] width 40 height 25
click at [803, 533] on font "3" at bounding box center [799, 542] width 9 height 19
click at [711, 417] on span "√ 3 3 ​ ​" at bounding box center [607, 411] width 574 height 52
click at [879, 494] on button "×" at bounding box center [864, 505] width 60 height 33
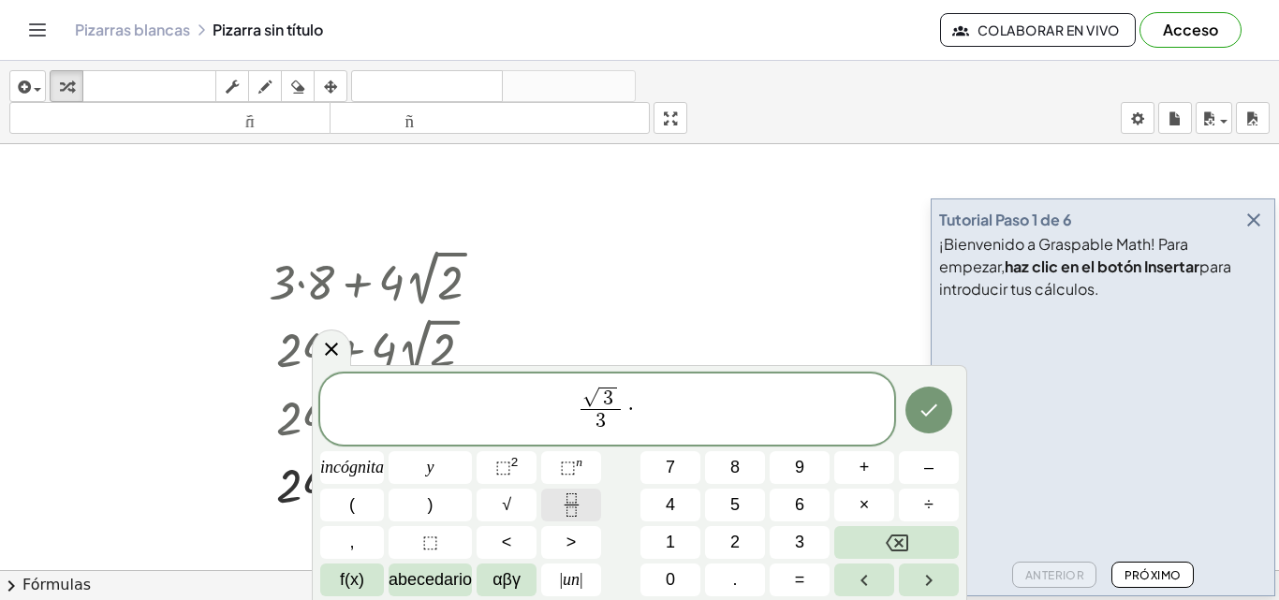
click at [582, 496] on icon "Fracción" at bounding box center [571, 504] width 23 height 23
click at [683, 498] on button "4" at bounding box center [671, 505] width 60 height 33
click at [644, 421] on span at bounding box center [637, 421] width 14 height 25
click at [738, 467] on font "8" at bounding box center [734, 467] width 9 height 19
click at [866, 472] on font "+" at bounding box center [865, 467] width 10 height 19
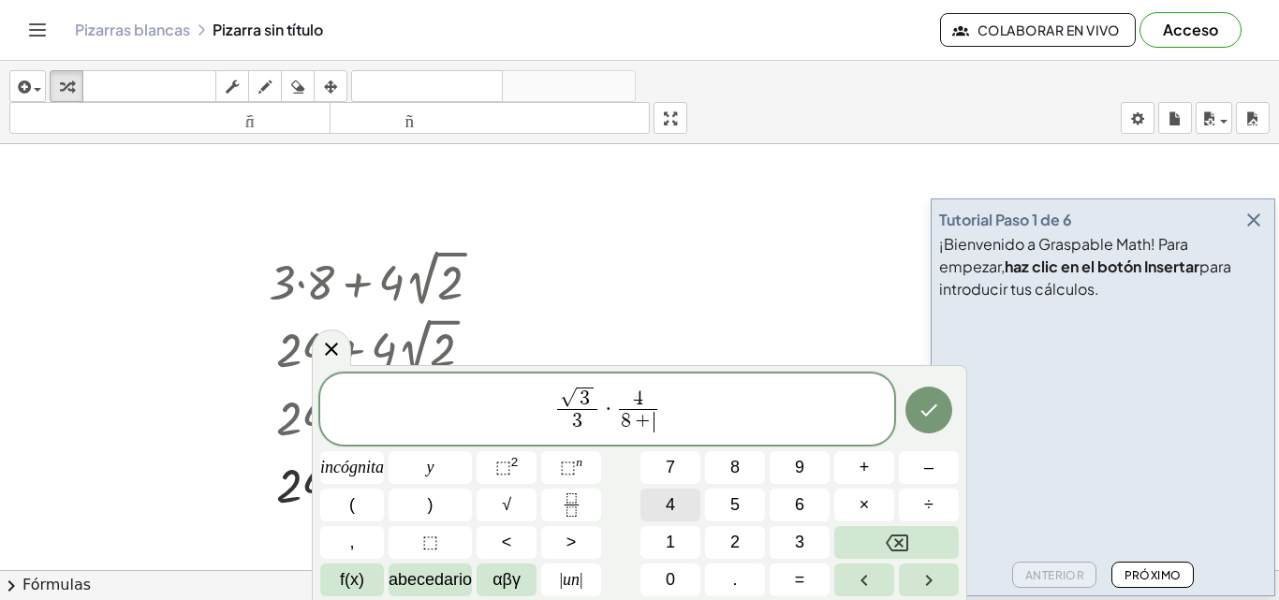
click at [675, 506] on font "4" at bounding box center [670, 504] width 9 height 19
click at [513, 494] on button "√" at bounding box center [507, 505] width 60 height 33
click at [747, 534] on button "2" at bounding box center [735, 542] width 60 height 33
click at [950, 420] on div at bounding box center [929, 409] width 60 height 77
click at [938, 405] on icon "Hecho" at bounding box center [929, 408] width 22 height 22
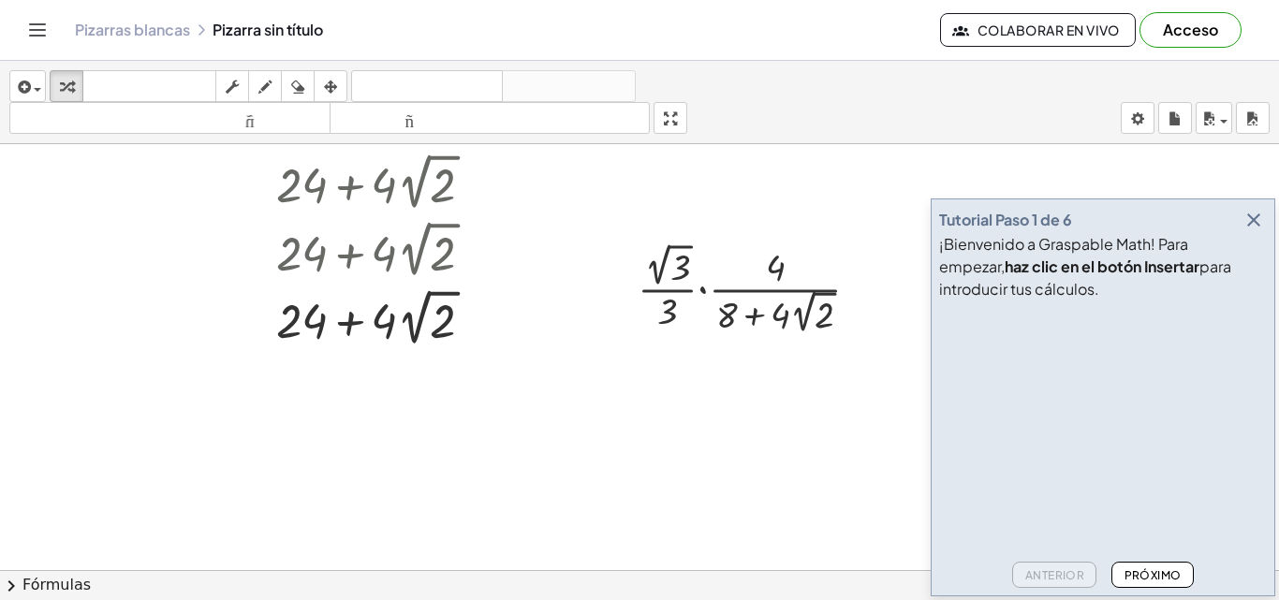
scroll to position [168, 0]
click at [671, 270] on div at bounding box center [756, 285] width 256 height 100
click at [653, 242] on div at bounding box center [756, 285] width 256 height 100
drag, startPoint x: 775, startPoint y: 267, endPoint x: 647, endPoint y: 258, distance: 128.6
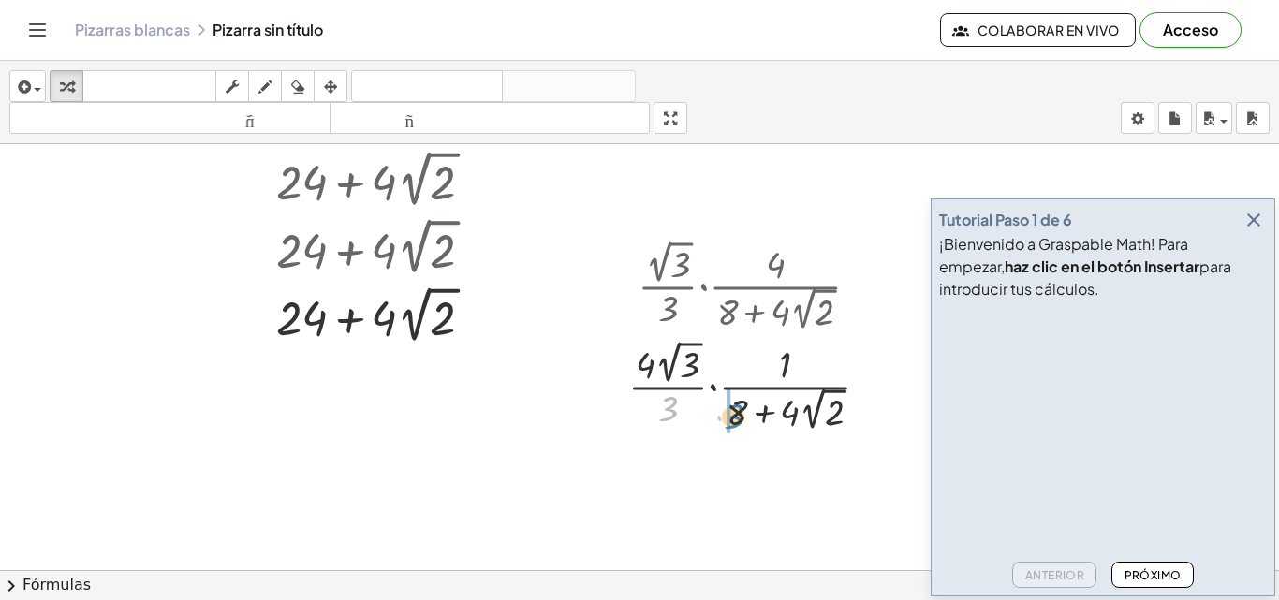
drag, startPoint x: 670, startPoint y: 405, endPoint x: 735, endPoint y: 413, distance: 66.0
click at [735, 413] on div at bounding box center [756, 385] width 274 height 100
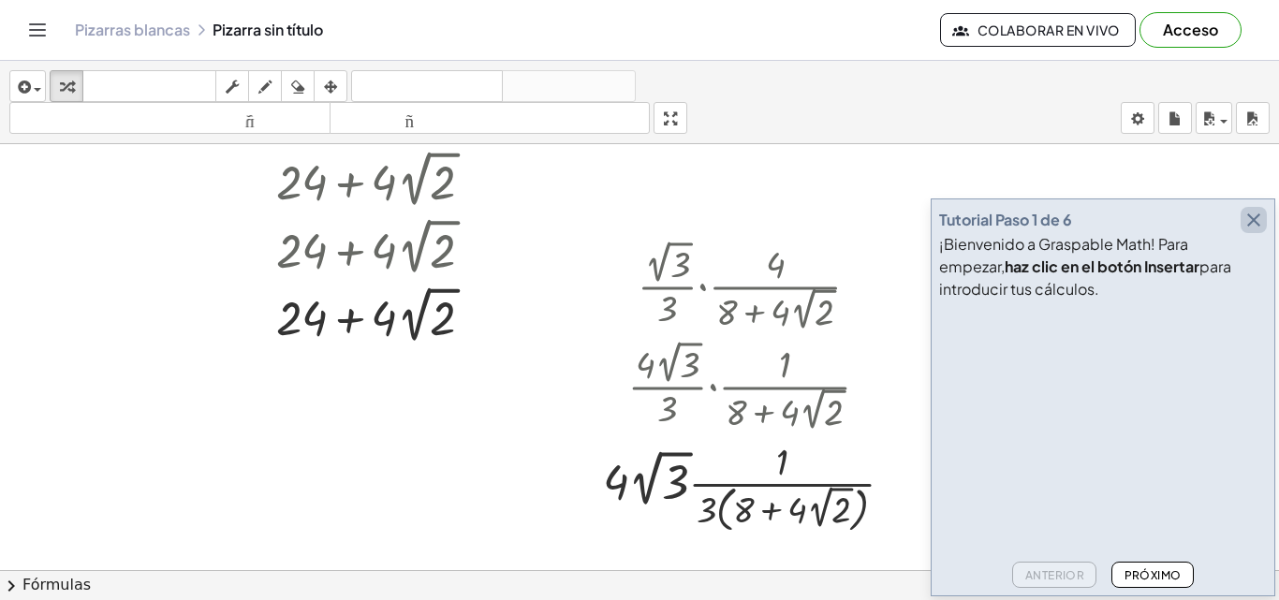
click at [1250, 225] on icon "button" at bounding box center [1254, 220] width 22 height 22
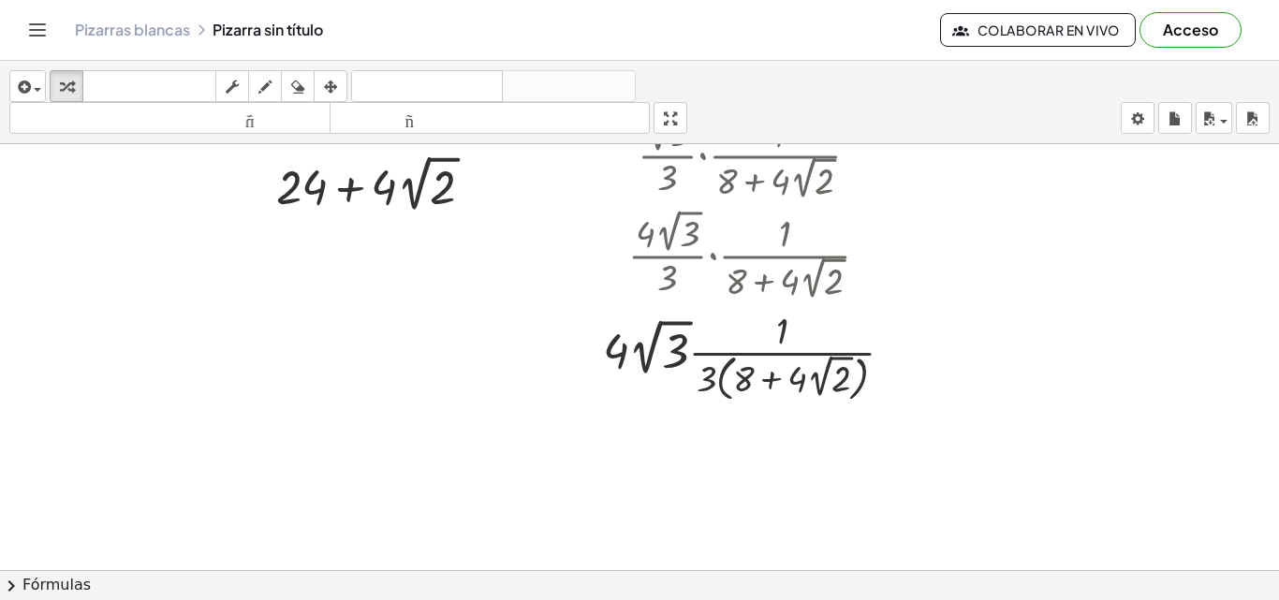
scroll to position [342, 0]
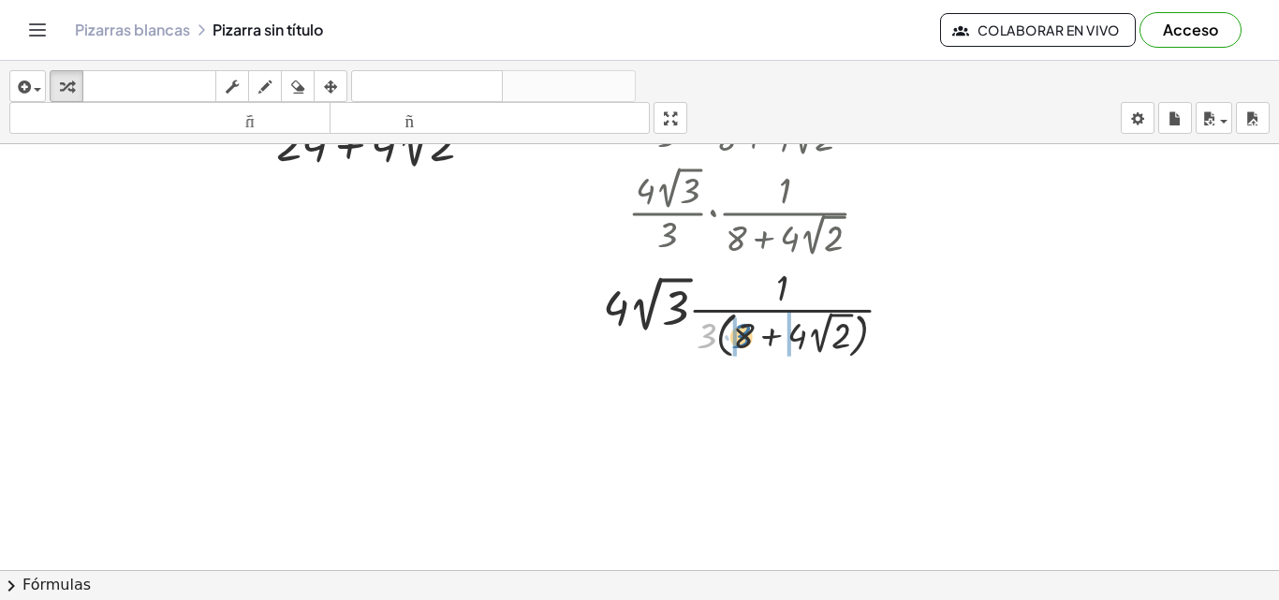
drag, startPoint x: 704, startPoint y: 336, endPoint x: 740, endPoint y: 336, distance: 35.6
click at [740, 336] on div at bounding box center [756, 312] width 325 height 102
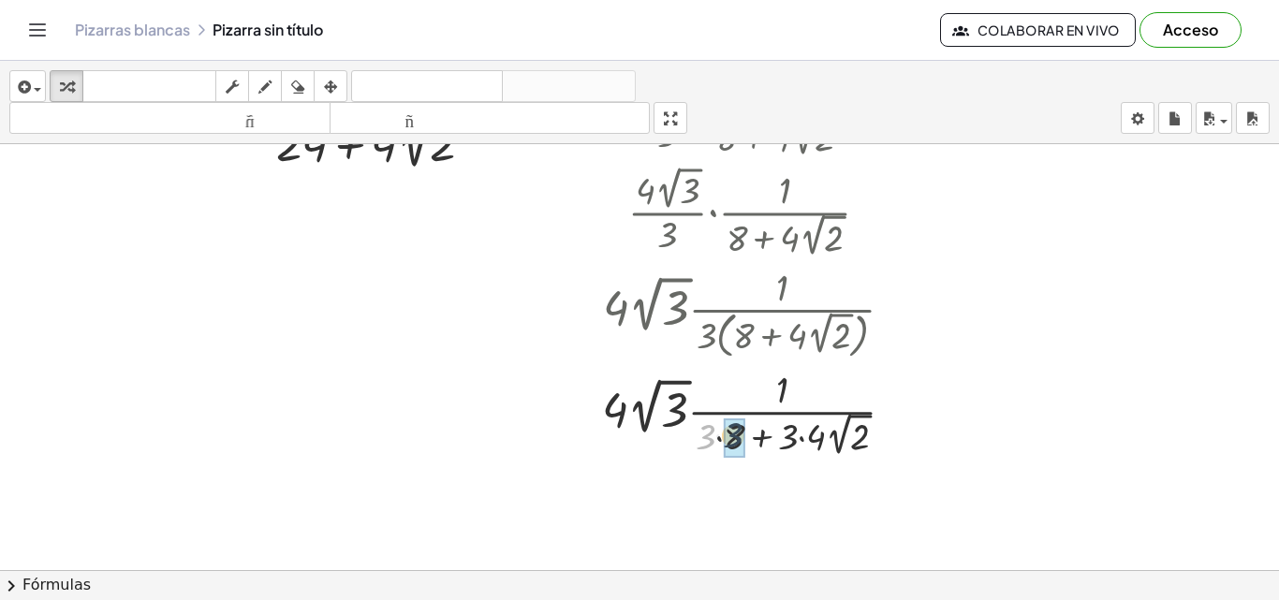
drag, startPoint x: 702, startPoint y: 432, endPoint x: 731, endPoint y: 430, distance: 29.1
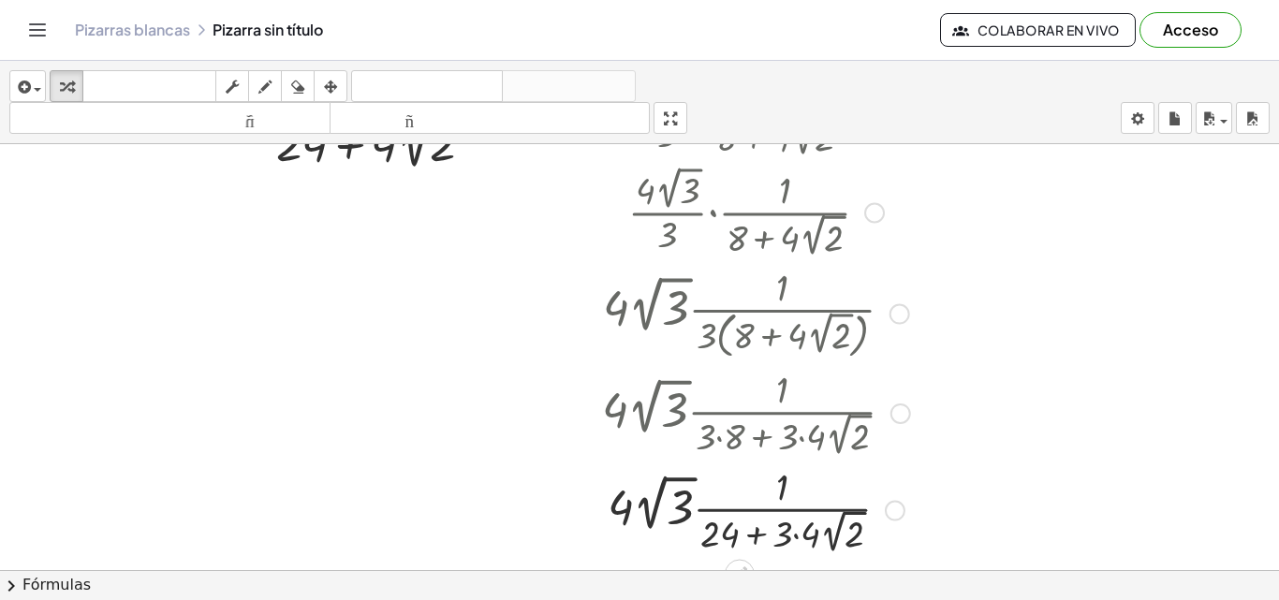
click at [776, 434] on div at bounding box center [756, 411] width 327 height 97
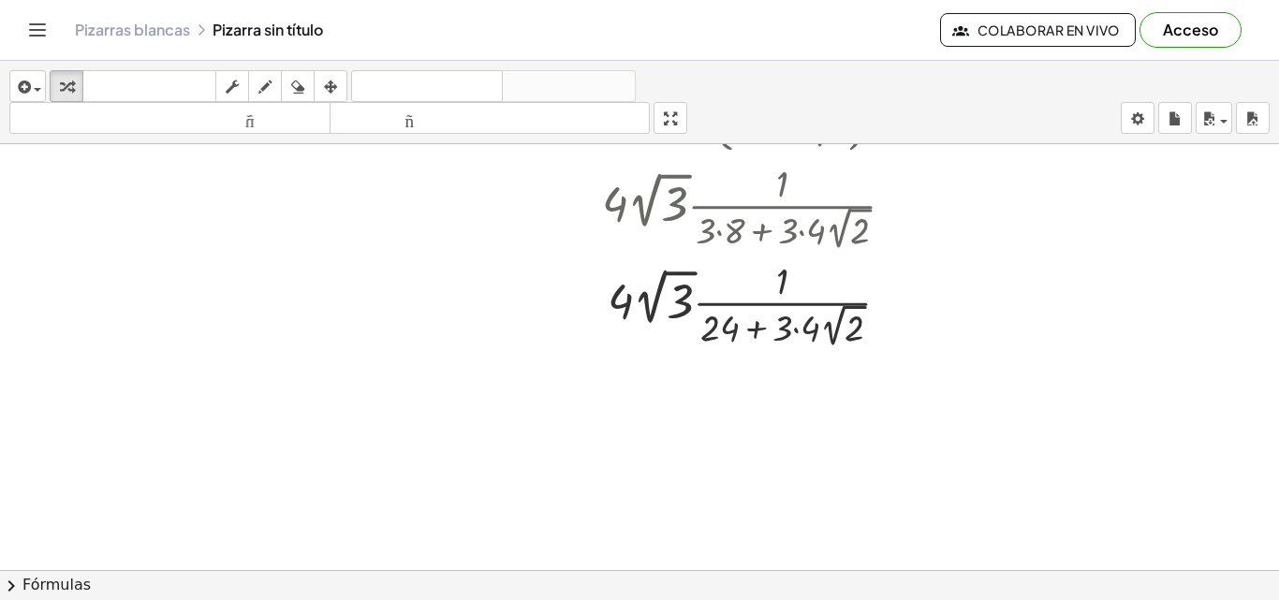
scroll to position [572, 0]
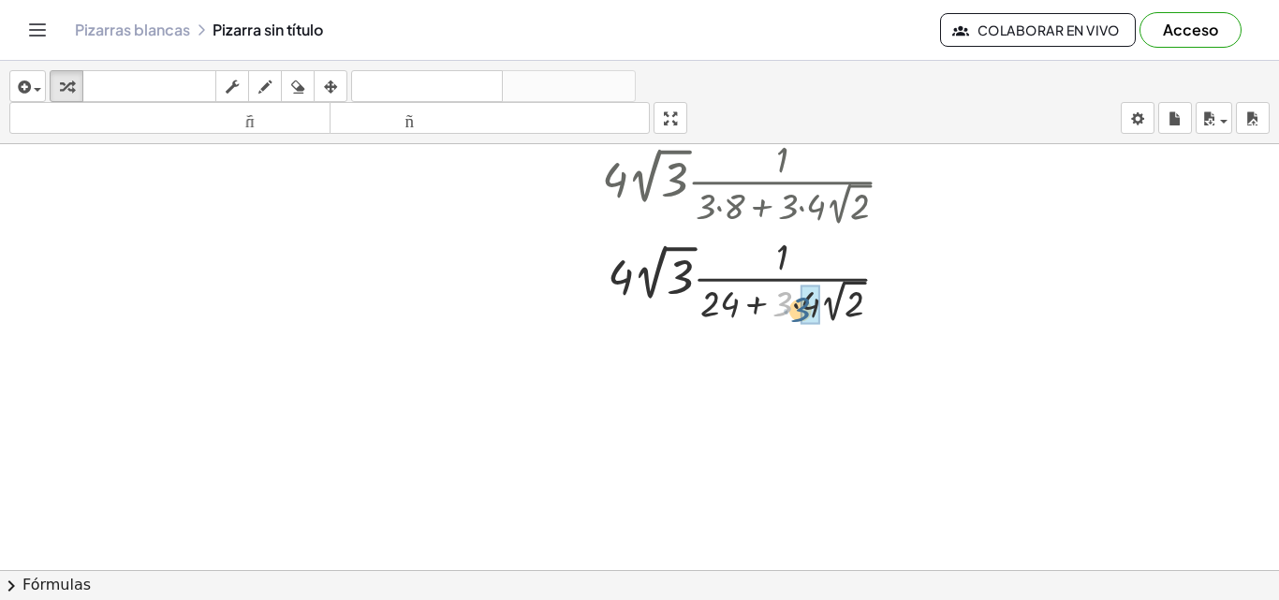
drag, startPoint x: 786, startPoint y: 309, endPoint x: 804, endPoint y: 316, distance: 19.8
click at [658, 265] on div at bounding box center [756, 278] width 327 height 97
drag, startPoint x: 775, startPoint y: 260, endPoint x: 620, endPoint y: 279, distance: 156.6
click at [620, 279] on div at bounding box center [756, 278] width 327 height 97
drag, startPoint x: 783, startPoint y: 256, endPoint x: 611, endPoint y: 281, distance: 173.2
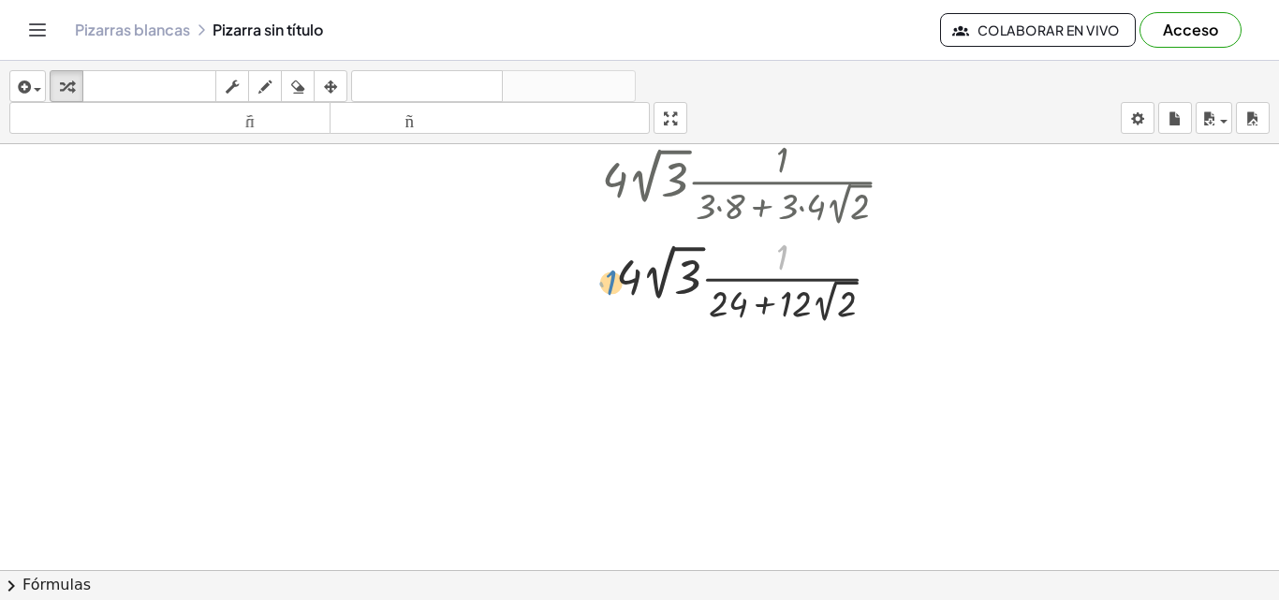
click at [611, 281] on div at bounding box center [756, 278] width 327 height 97
drag, startPoint x: 611, startPoint y: 281, endPoint x: 771, endPoint y: 257, distance: 161.0
click at [771, 257] on div at bounding box center [756, 278] width 327 height 97
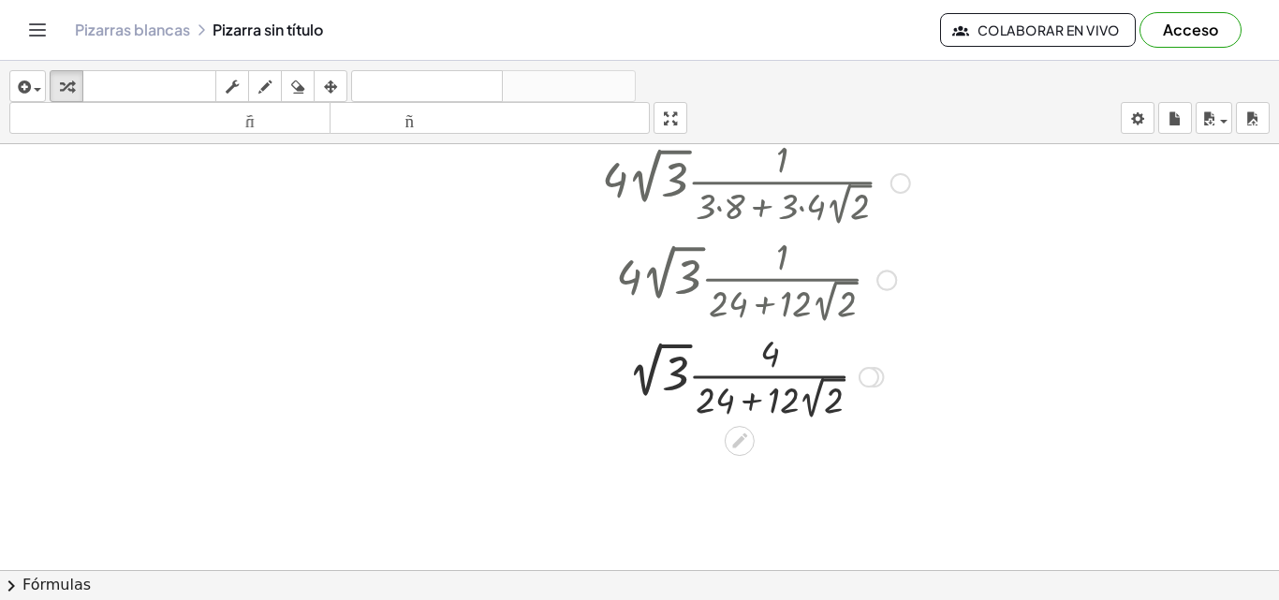
click at [655, 272] on div at bounding box center [756, 278] width 352 height 97
drag, startPoint x: 659, startPoint y: 357, endPoint x: 817, endPoint y: 346, distance: 158.7
click at [817, 346] on div at bounding box center [756, 375] width 327 height 97
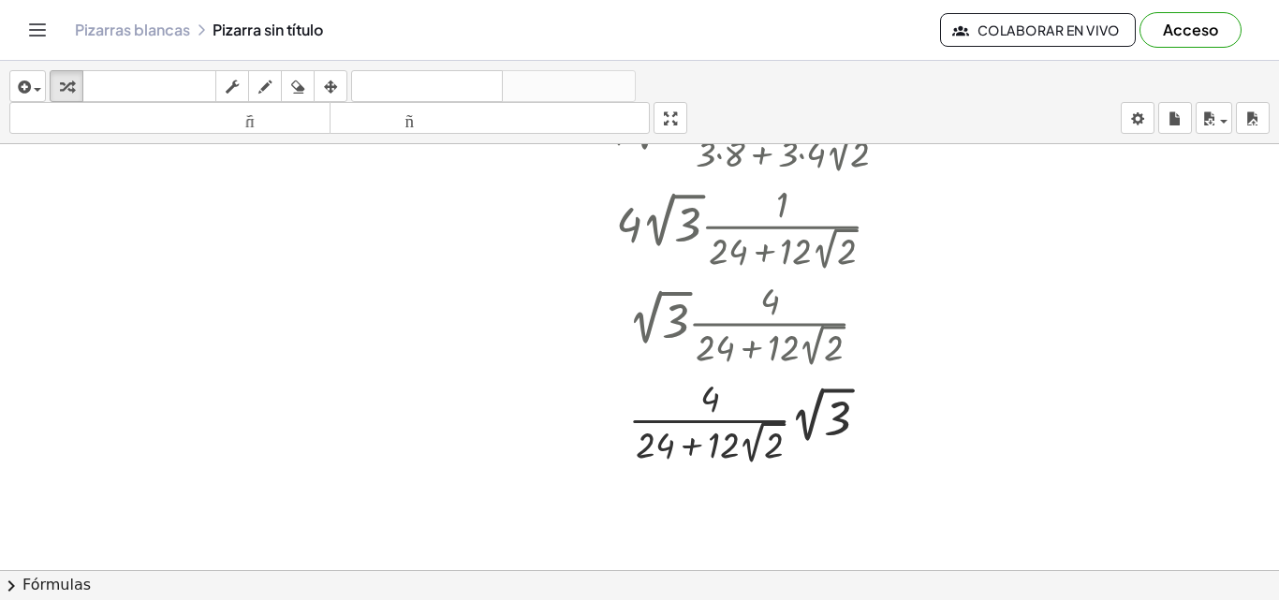
scroll to position [627, 0]
drag, startPoint x: 659, startPoint y: 441, endPoint x: 667, endPoint y: 449, distance: 11.3
click at [667, 449] on div at bounding box center [756, 417] width 327 height 97
drag, startPoint x: 732, startPoint y: 437, endPoint x: 744, endPoint y: 393, distance: 45.4
click at [744, 393] on div at bounding box center [756, 417] width 327 height 97
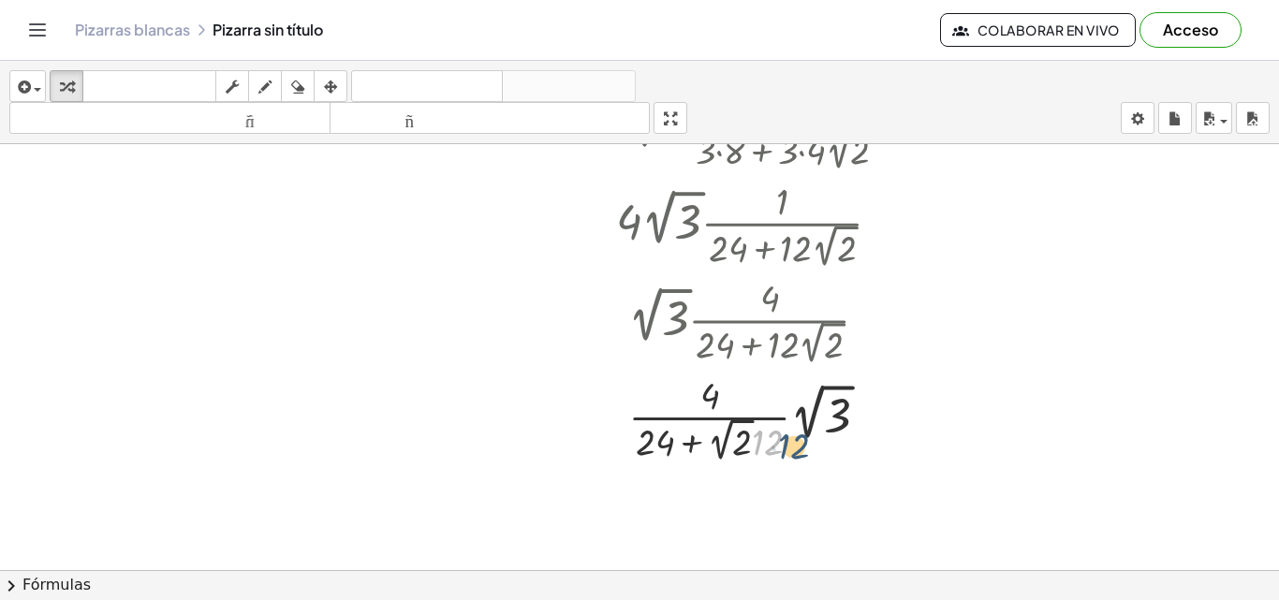
drag, startPoint x: 764, startPoint y: 448, endPoint x: 793, endPoint y: 452, distance: 29.4
click at [793, 452] on div at bounding box center [756, 417] width 327 height 97
drag, startPoint x: 763, startPoint y: 438, endPoint x: 708, endPoint y: 434, distance: 55.4
drag, startPoint x: 758, startPoint y: 440, endPoint x: 815, endPoint y: 416, distance: 62.1
click at [815, 416] on div at bounding box center [756, 417] width 327 height 97
